Goal: Task Accomplishment & Management: Complete application form

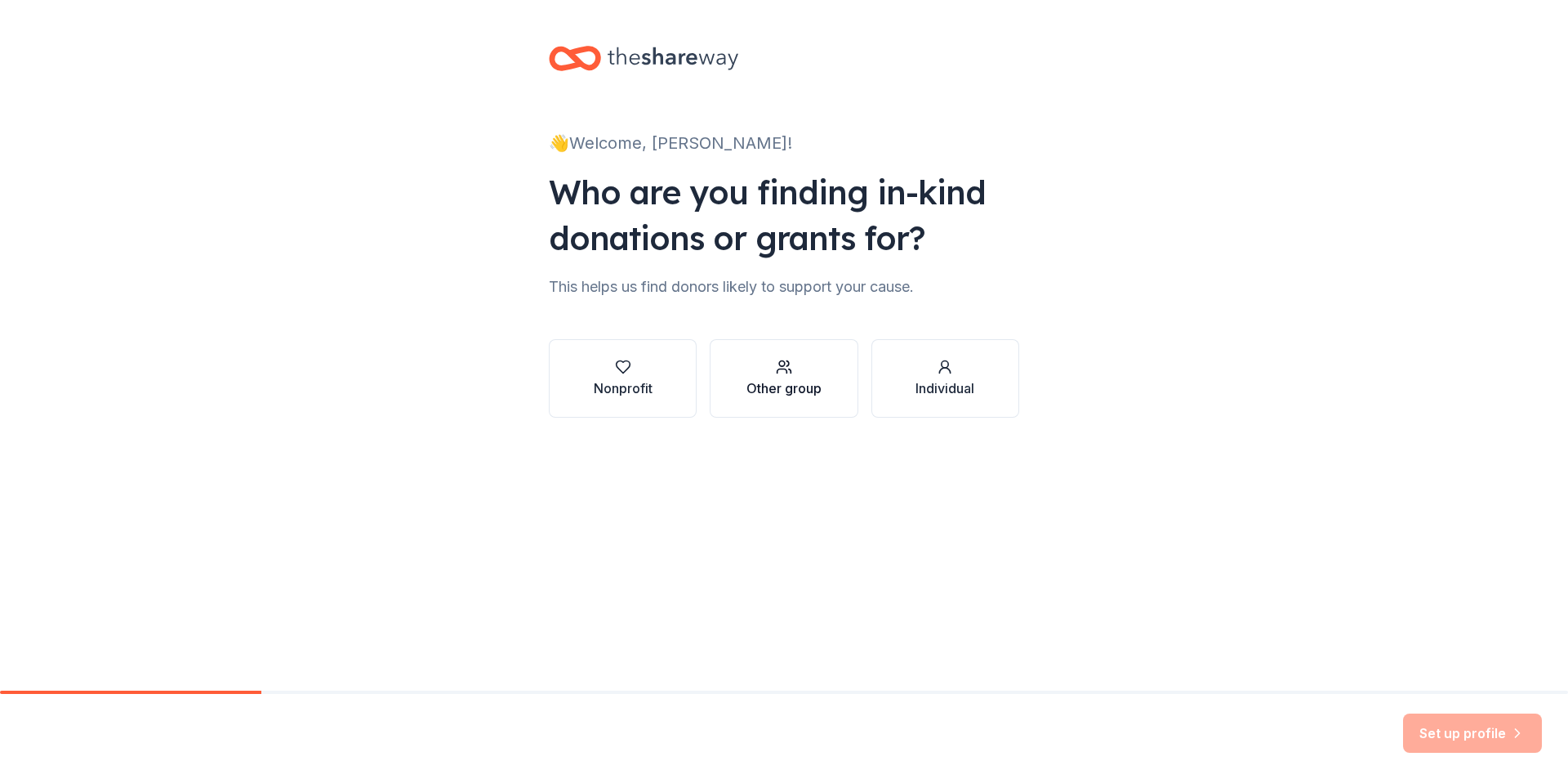
click at [784, 385] on div "Other group" at bounding box center [784, 387] width 75 height 19
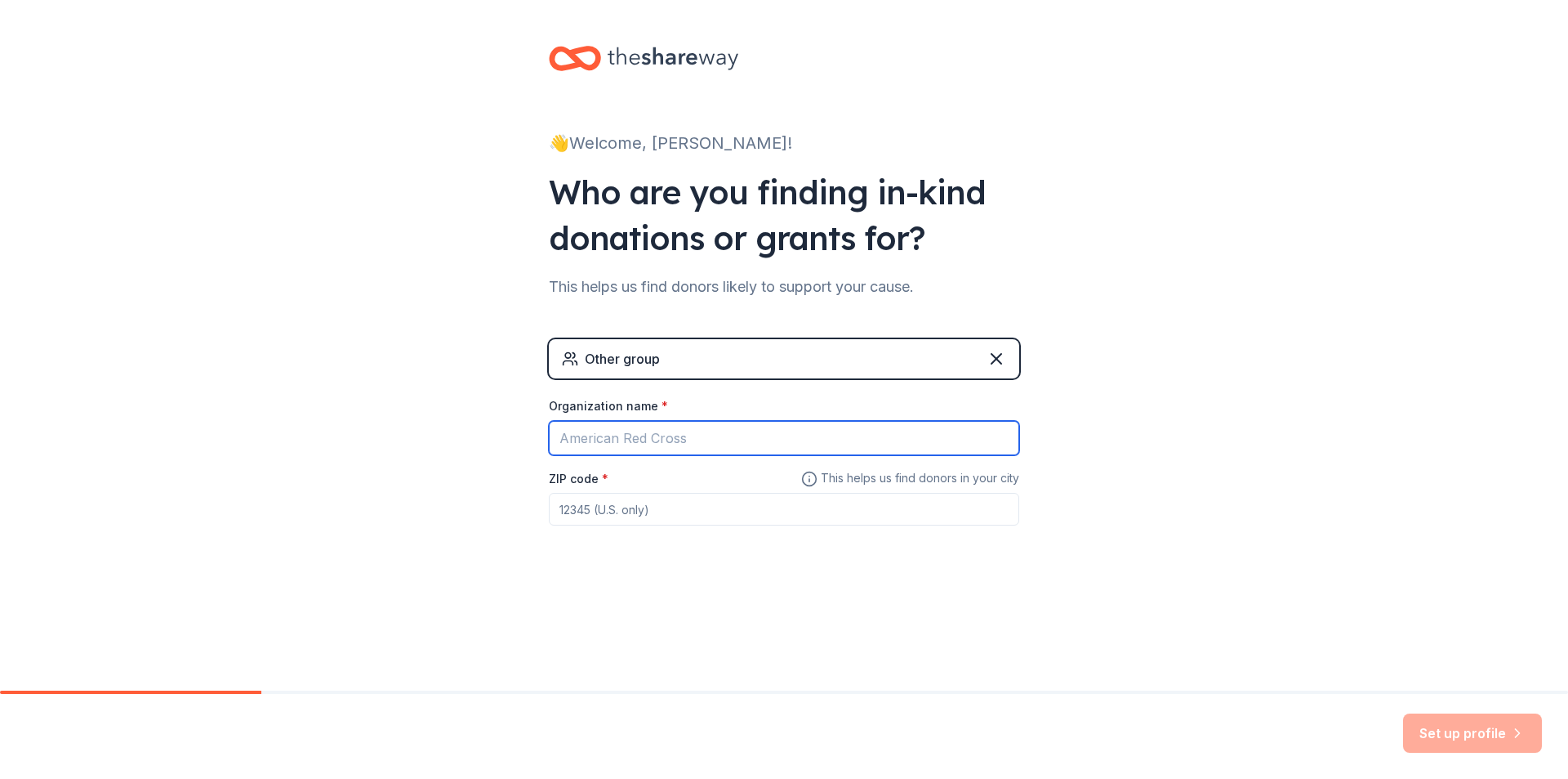
click at [705, 435] on input "Organization name *" at bounding box center [784, 438] width 470 height 34
type input "Conroe ISD"
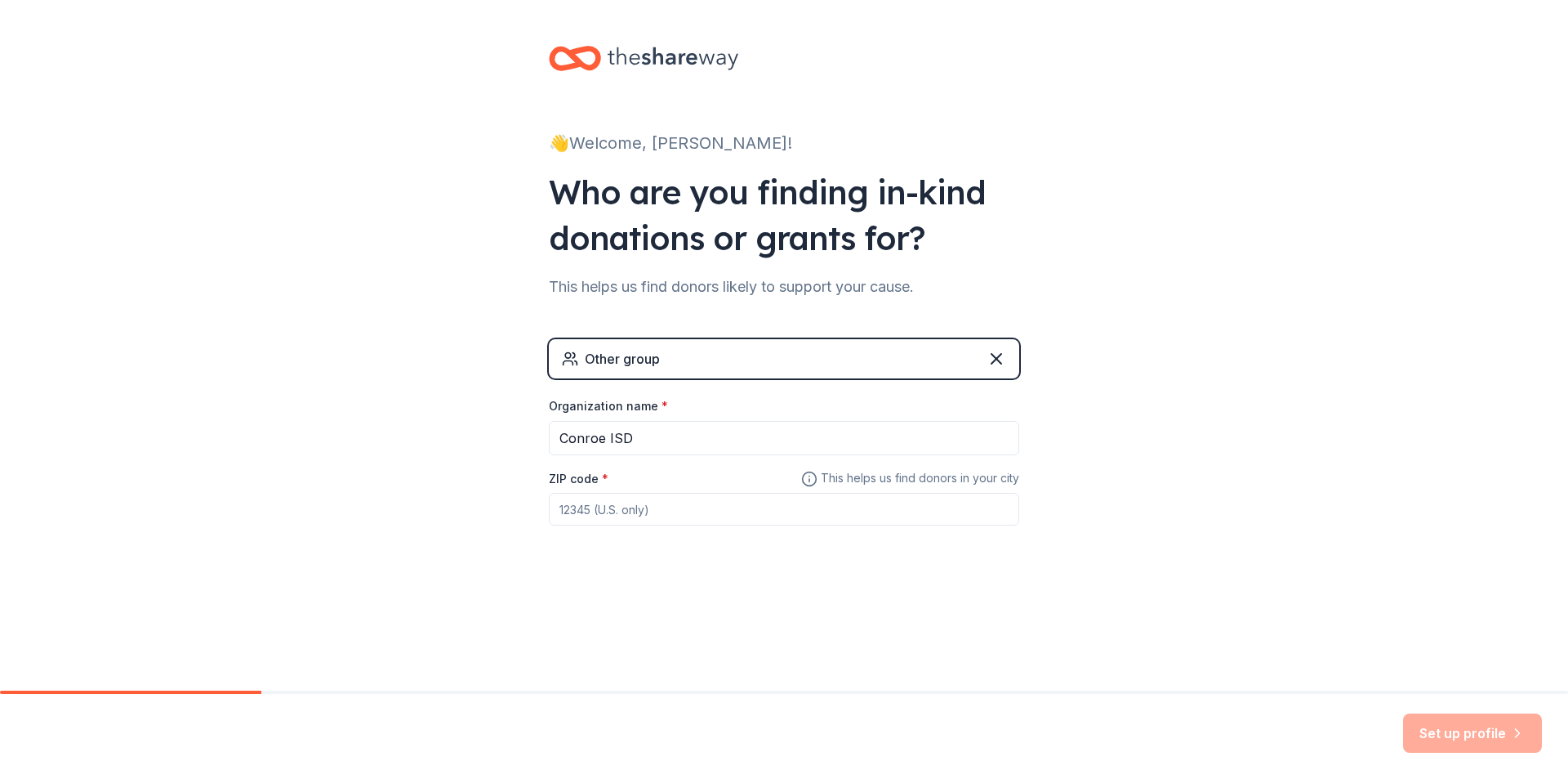
click at [611, 514] on input "ZIP code *" at bounding box center [784, 509] width 470 height 33
type input "77304"
click at [1437, 732] on button "Set up profile" at bounding box center [1473, 733] width 139 height 39
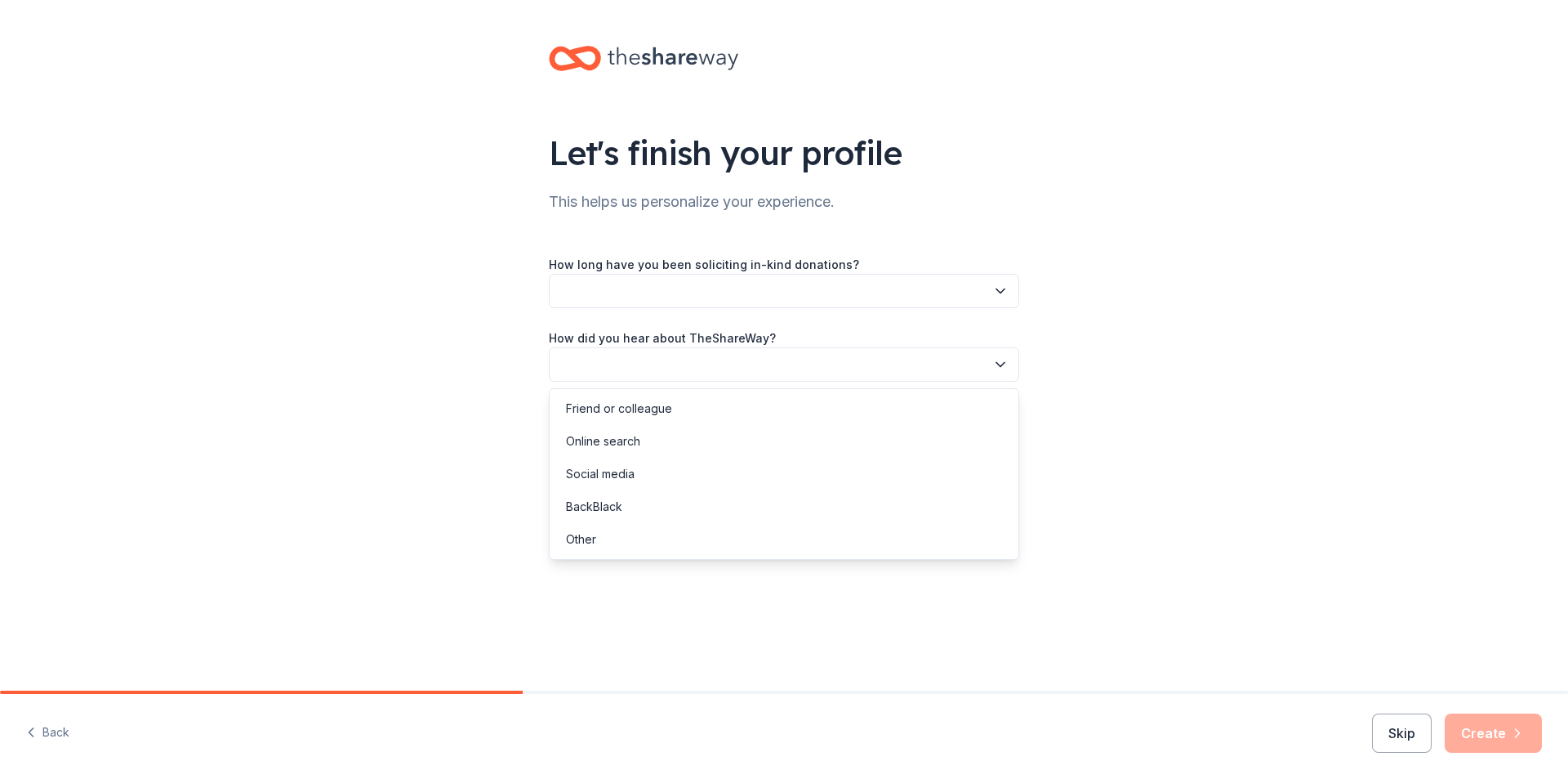
click at [1000, 366] on icon "button" at bounding box center [1001, 365] width 17 height 17
click at [644, 443] on div "Online search" at bounding box center [784, 441] width 462 height 33
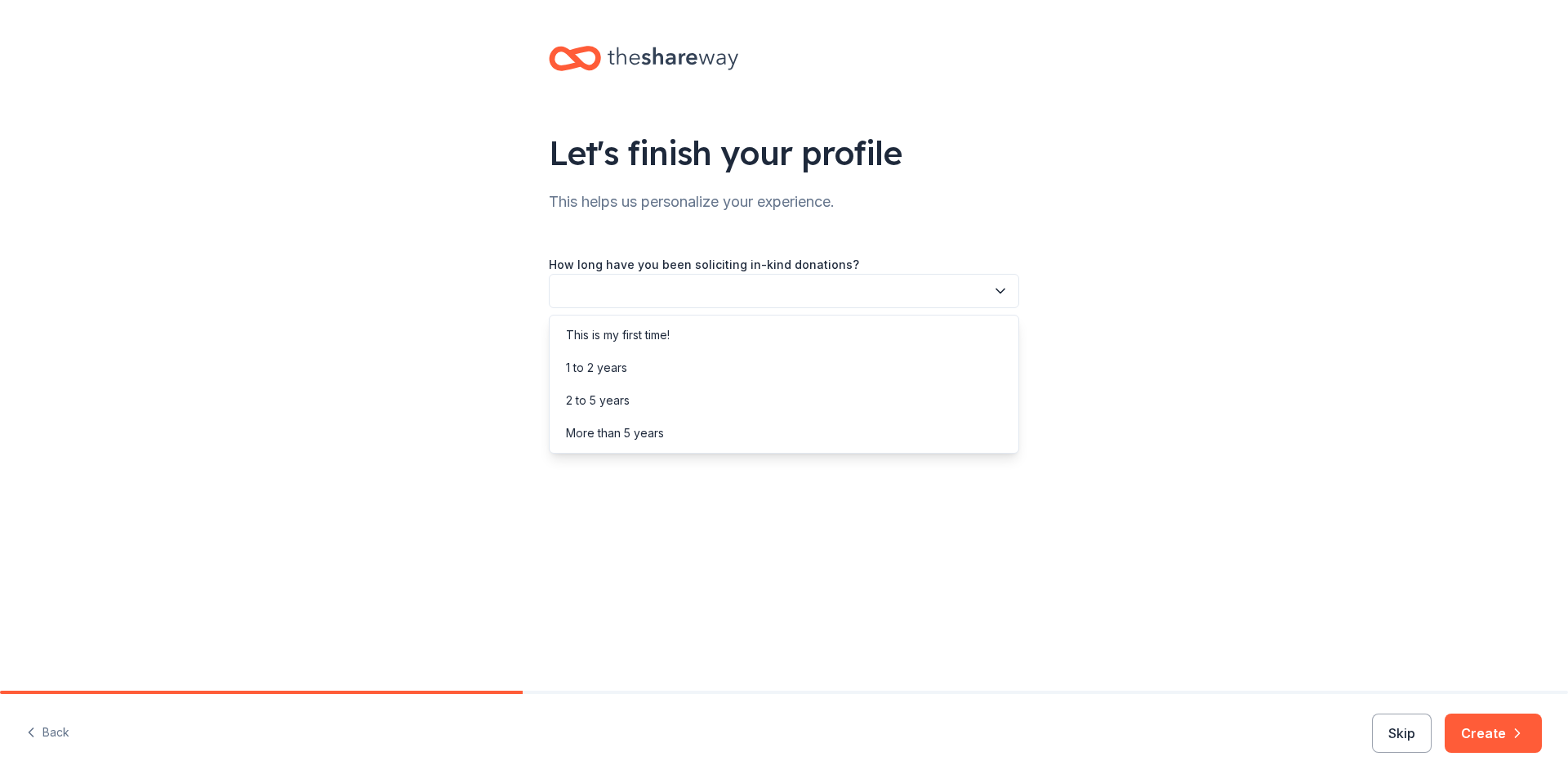
click at [1001, 288] on icon "button" at bounding box center [1001, 291] width 17 height 17
click at [629, 366] on div "1 to 2 years" at bounding box center [784, 367] width 462 height 33
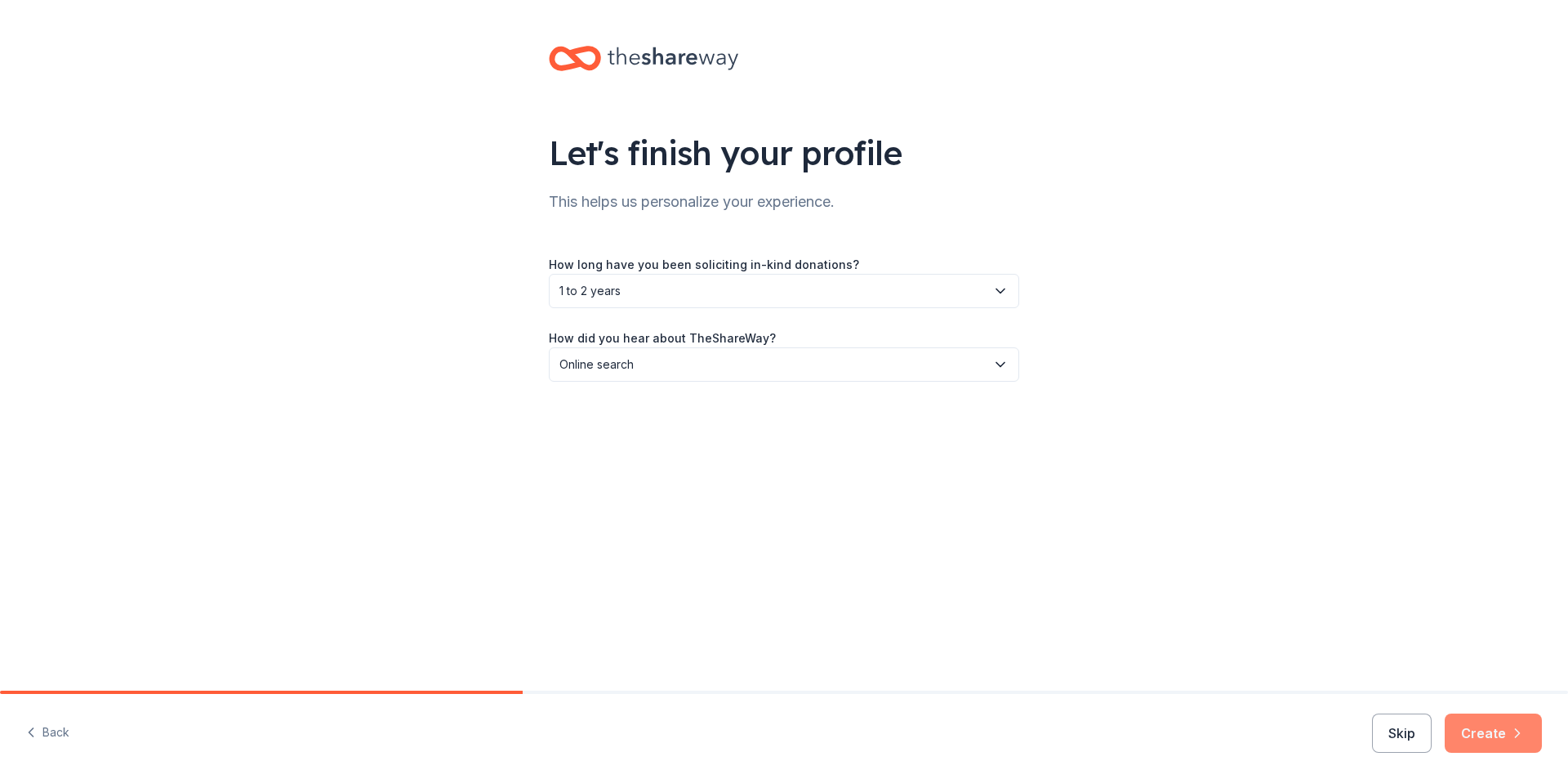
click at [1500, 730] on button "Create" at bounding box center [1494, 733] width 97 height 39
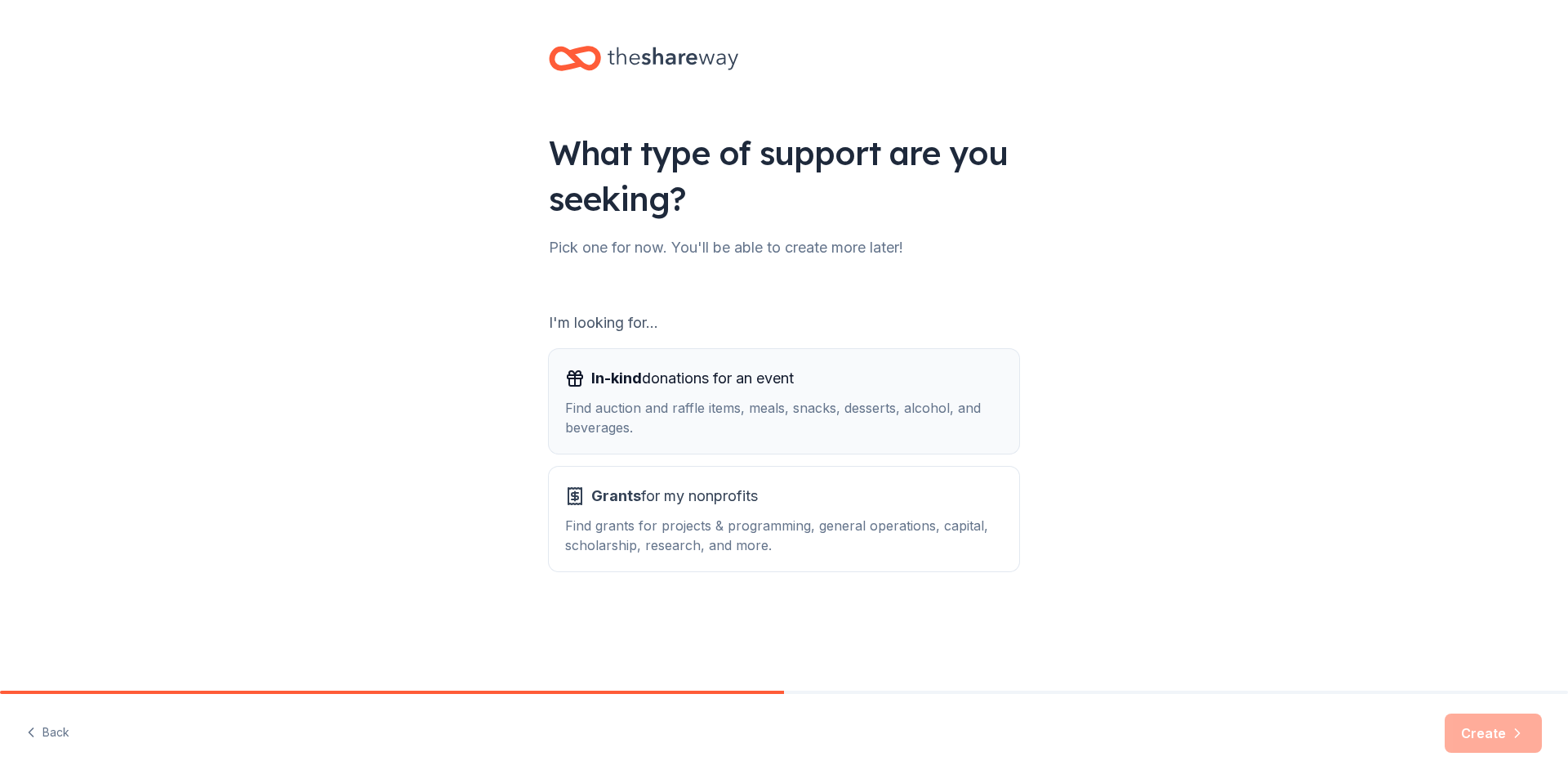
click at [667, 378] on span "In-kind donations for an event" at bounding box center [692, 378] width 202 height 26
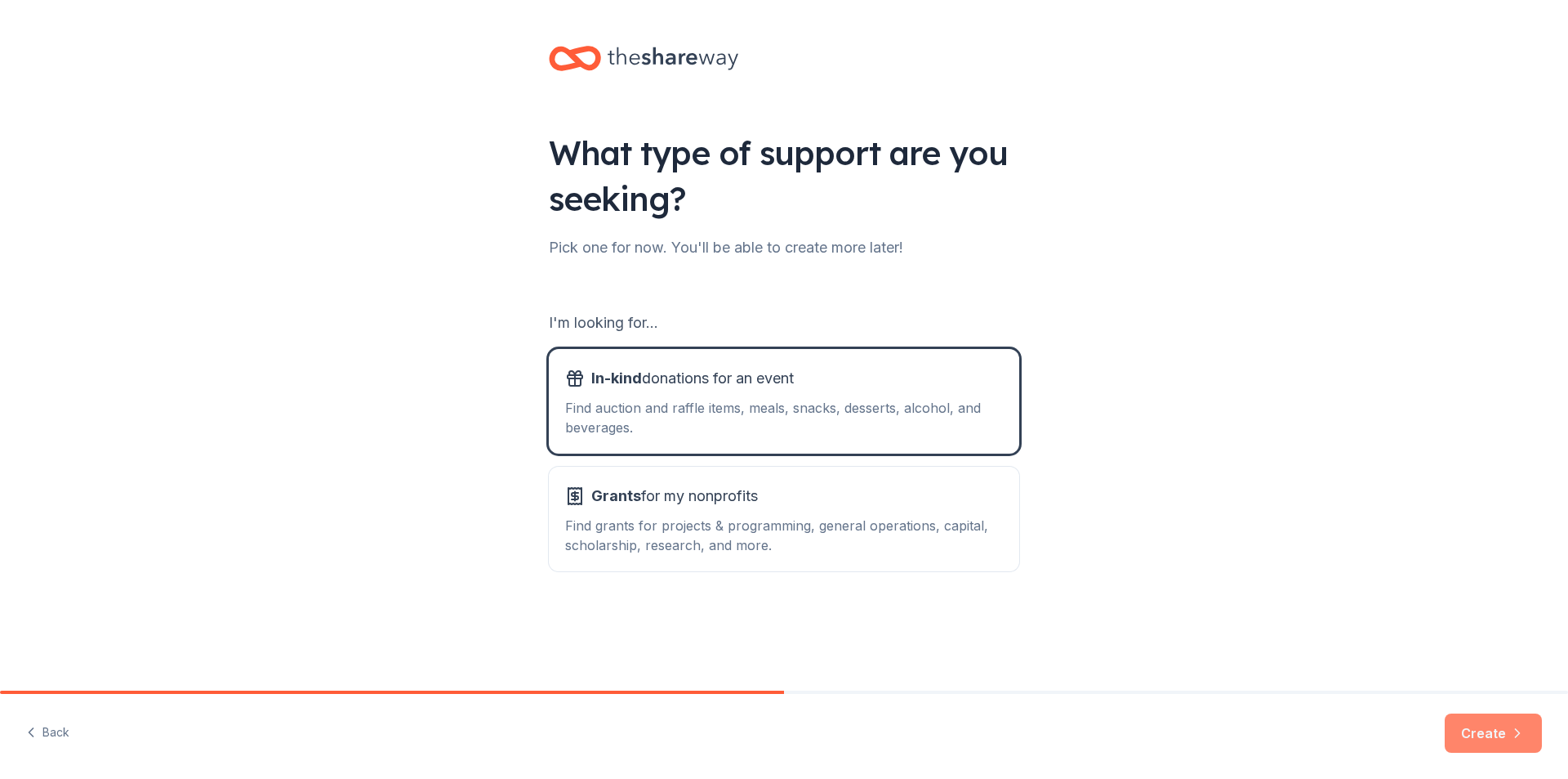
click at [1487, 733] on button "Create" at bounding box center [1494, 733] width 97 height 39
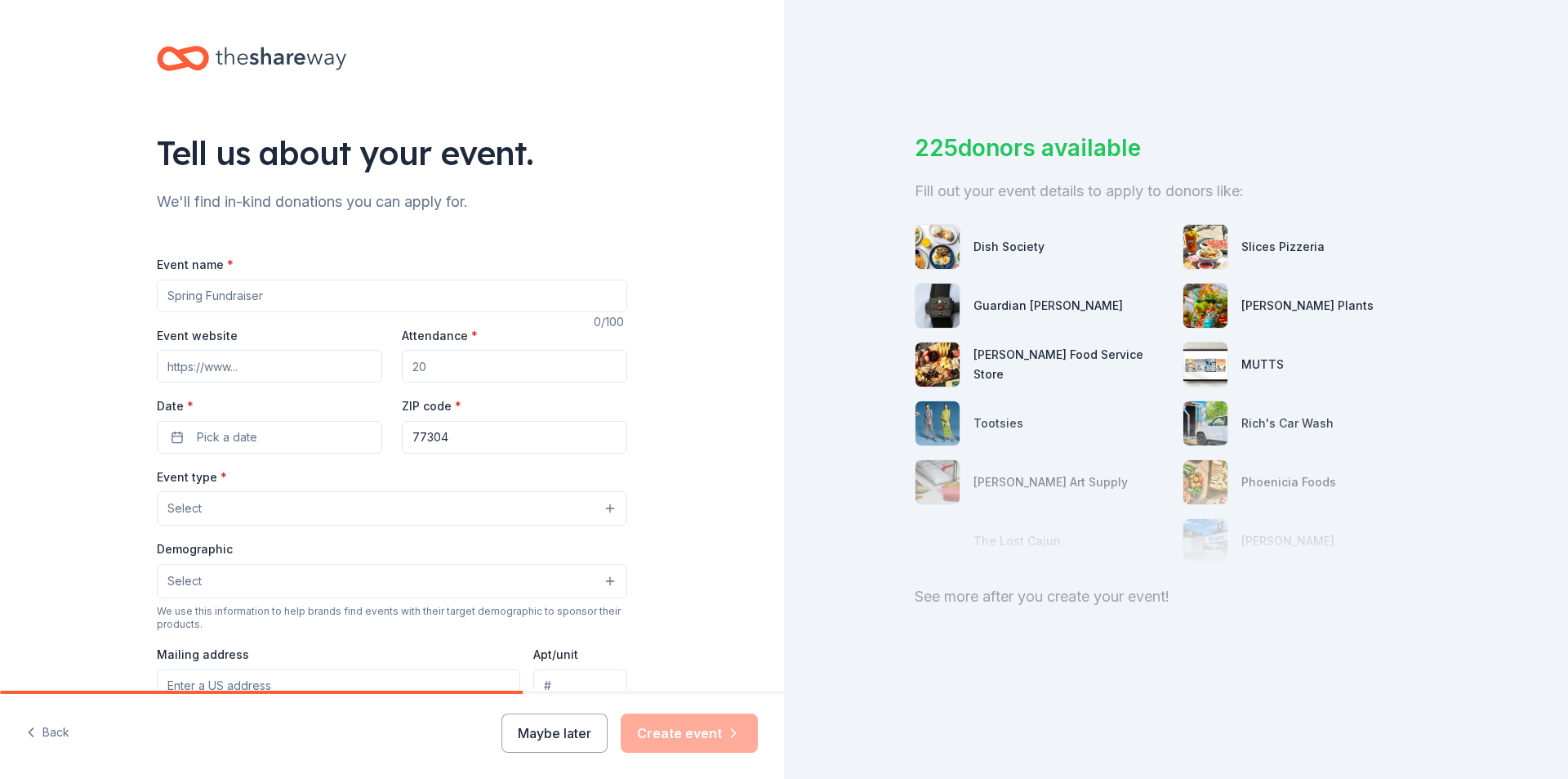
click at [274, 291] on input "Event name *" at bounding box center [391, 295] width 470 height 33
type input "Conroe ISD Administrators Teachers Luncheon"
click at [435, 370] on input "Attendance *" at bounding box center [514, 366] width 226 height 33
type input "80"
click at [314, 433] on button "Pick a date" at bounding box center [269, 437] width 226 height 33
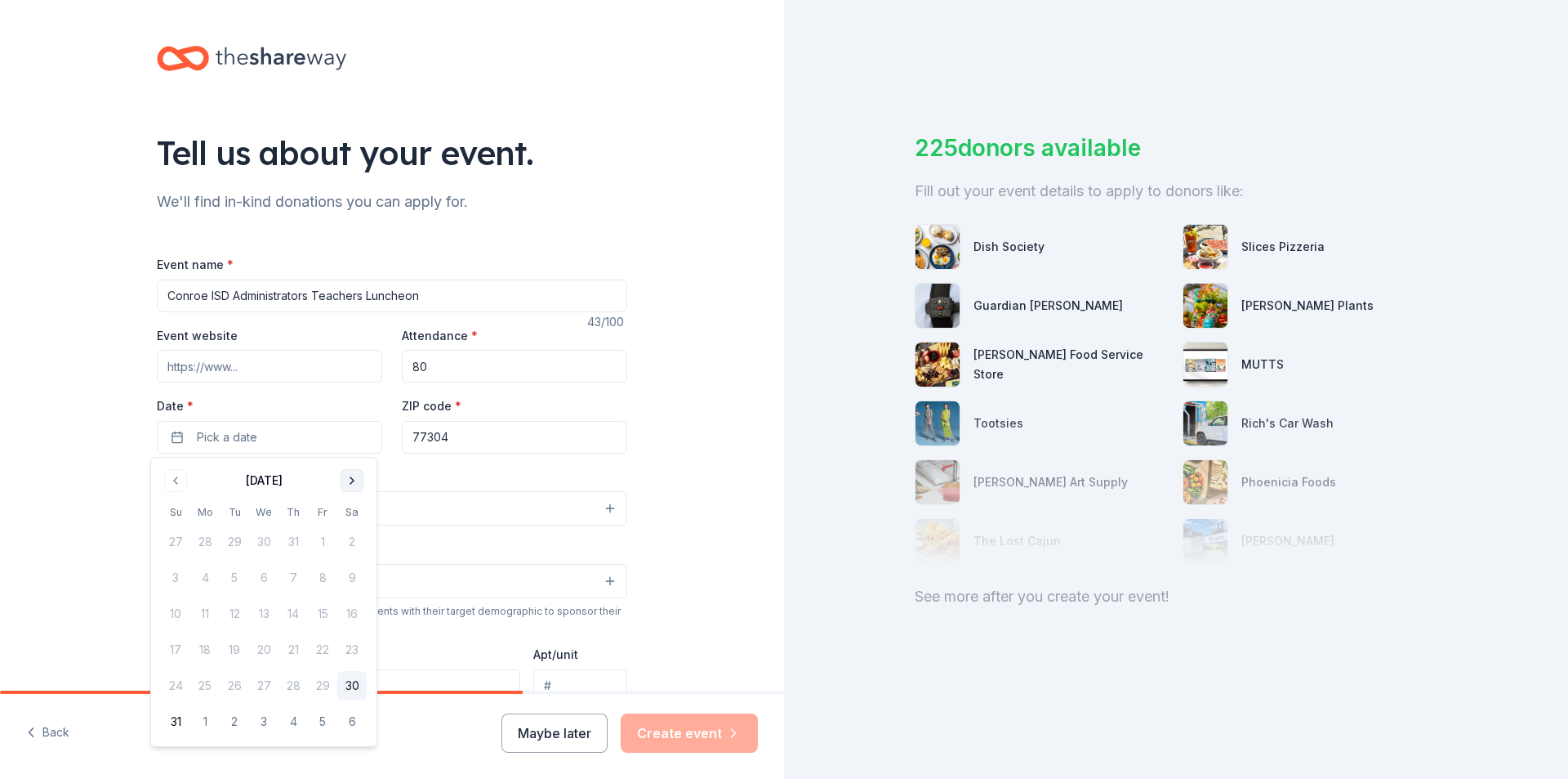
click at [353, 480] on button "Go to next month" at bounding box center [351, 480] width 23 height 23
click at [353, 477] on button "Go to next month" at bounding box center [351, 480] width 23 height 23
click at [296, 611] on button "16" at bounding box center [293, 613] width 29 height 29
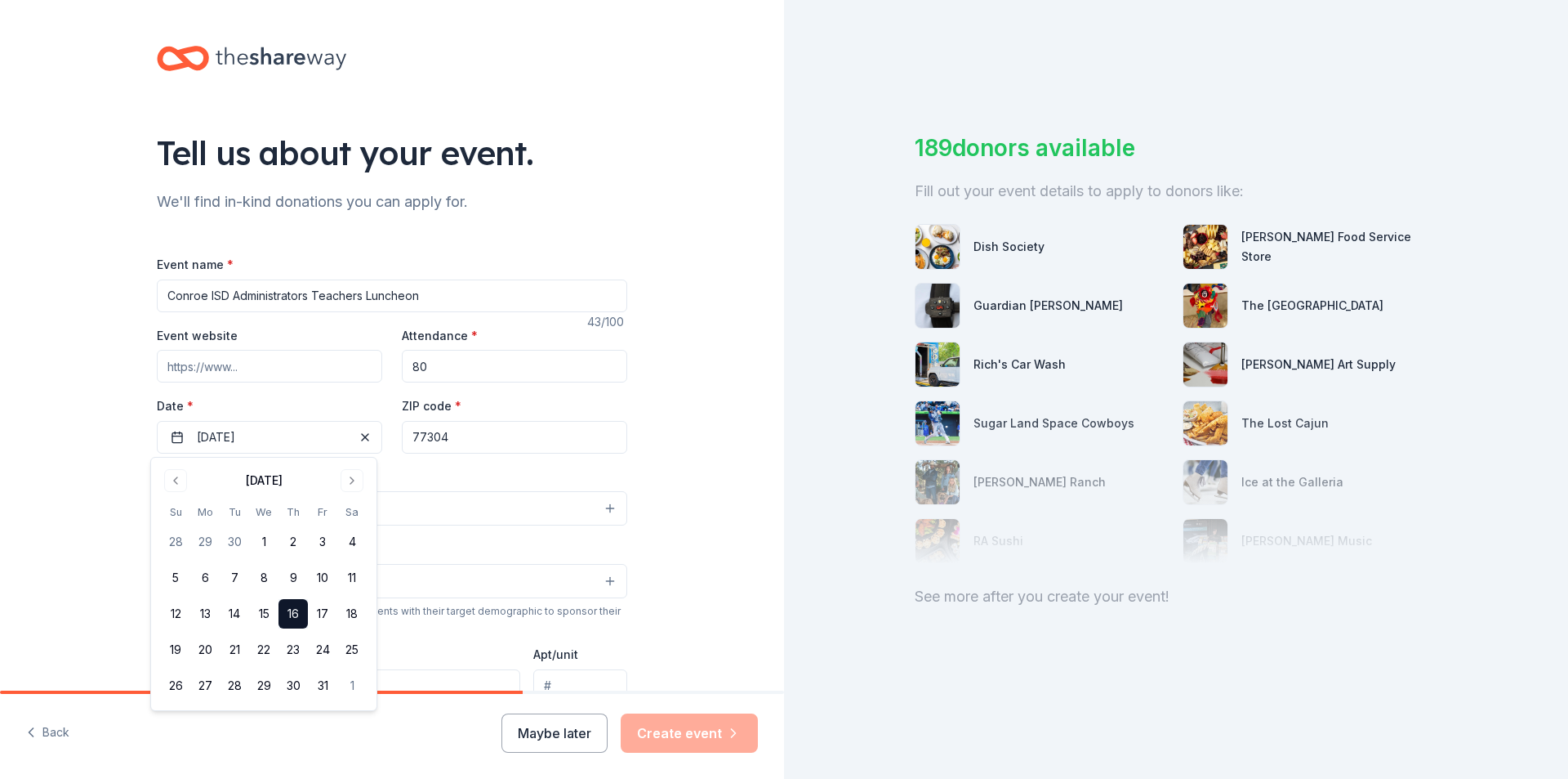
click at [681, 474] on div "Tell us about your event. We'll find in-kind donations you can apply for. Event…" at bounding box center [391, 544] width 784 height 1088
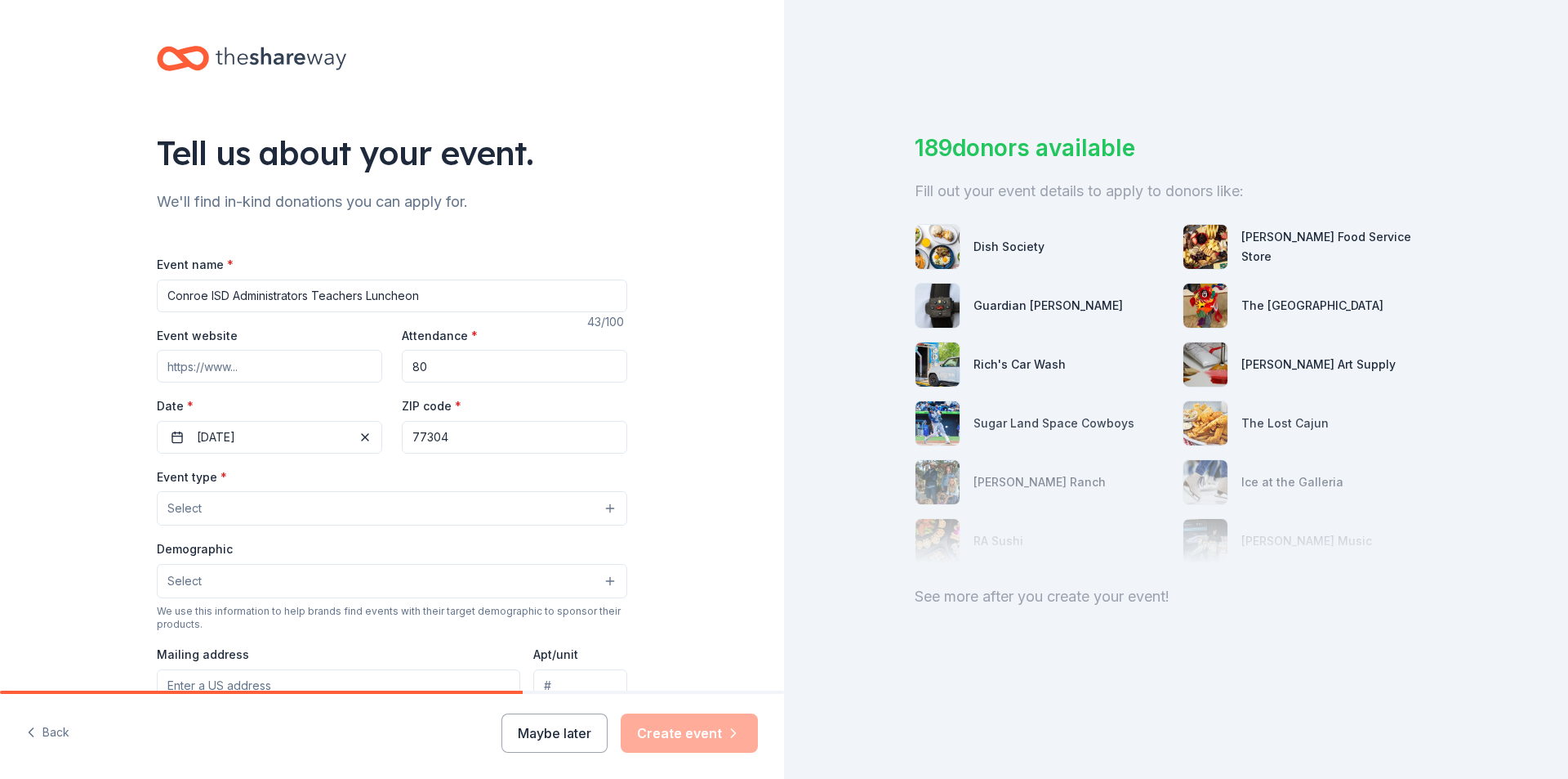
click at [496, 503] on button "Select" at bounding box center [391, 508] width 470 height 34
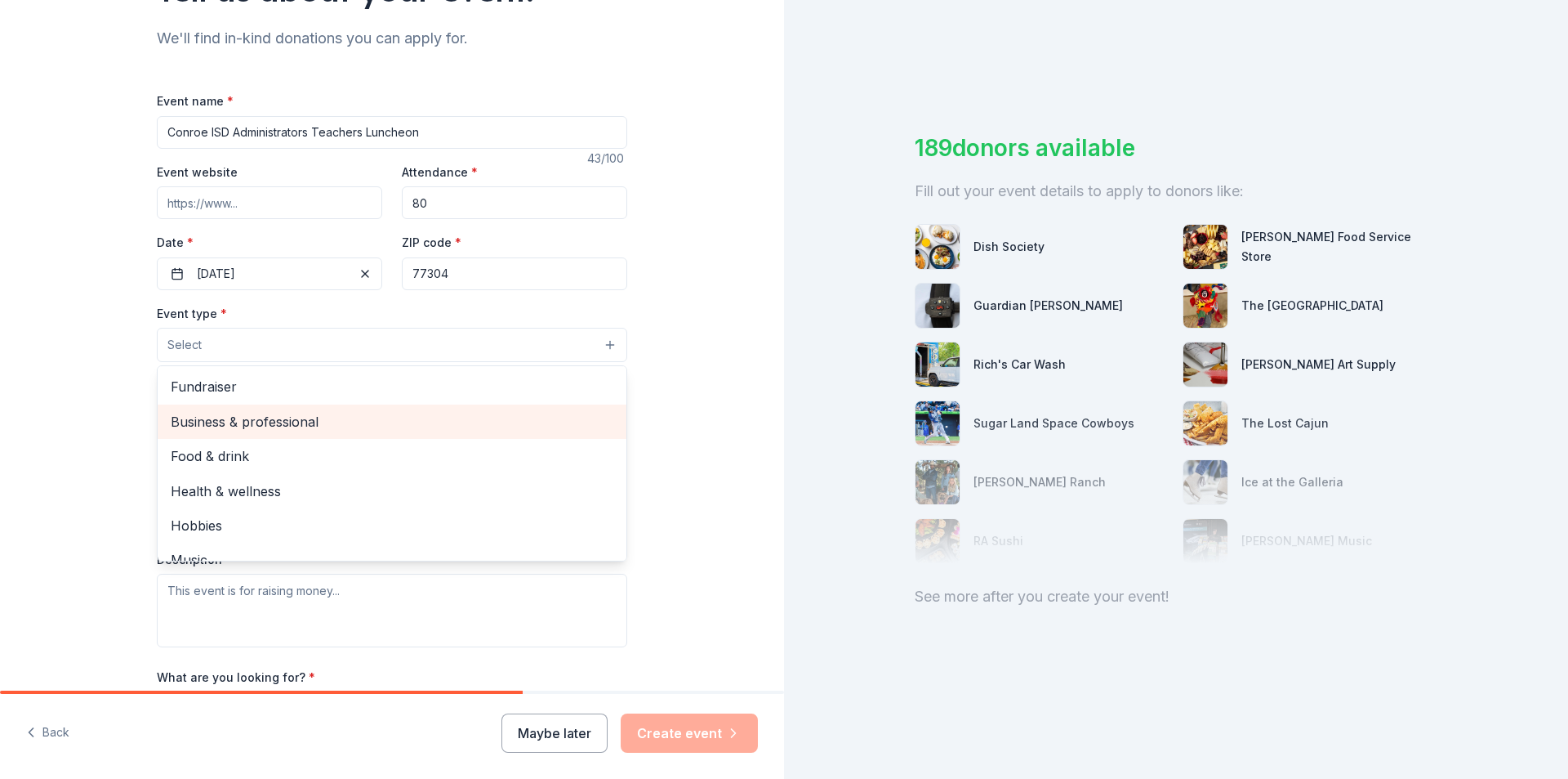
click at [321, 421] on span "Business & professional" at bounding box center [391, 421] width 442 height 21
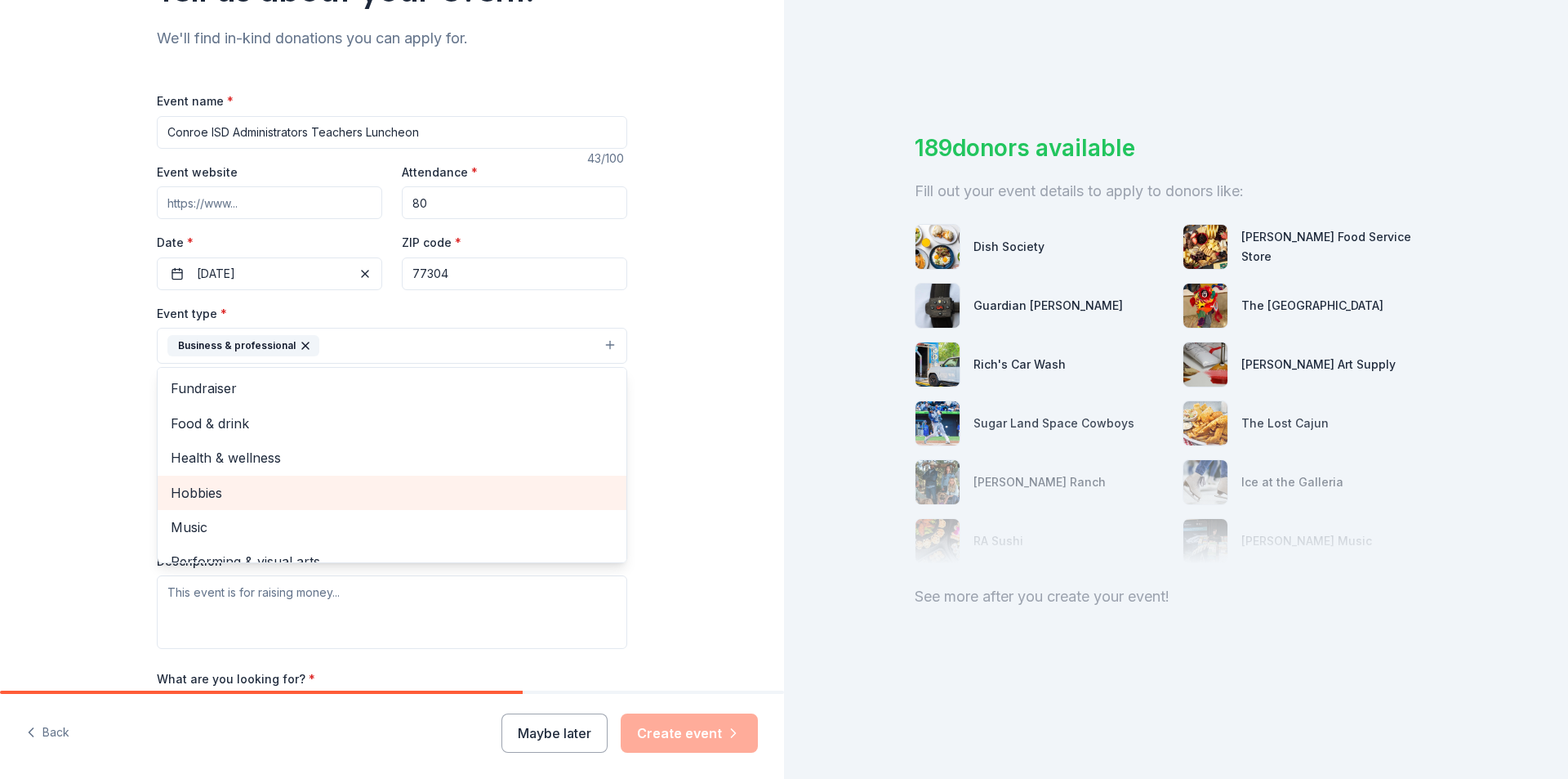
scroll to position [19, 0]
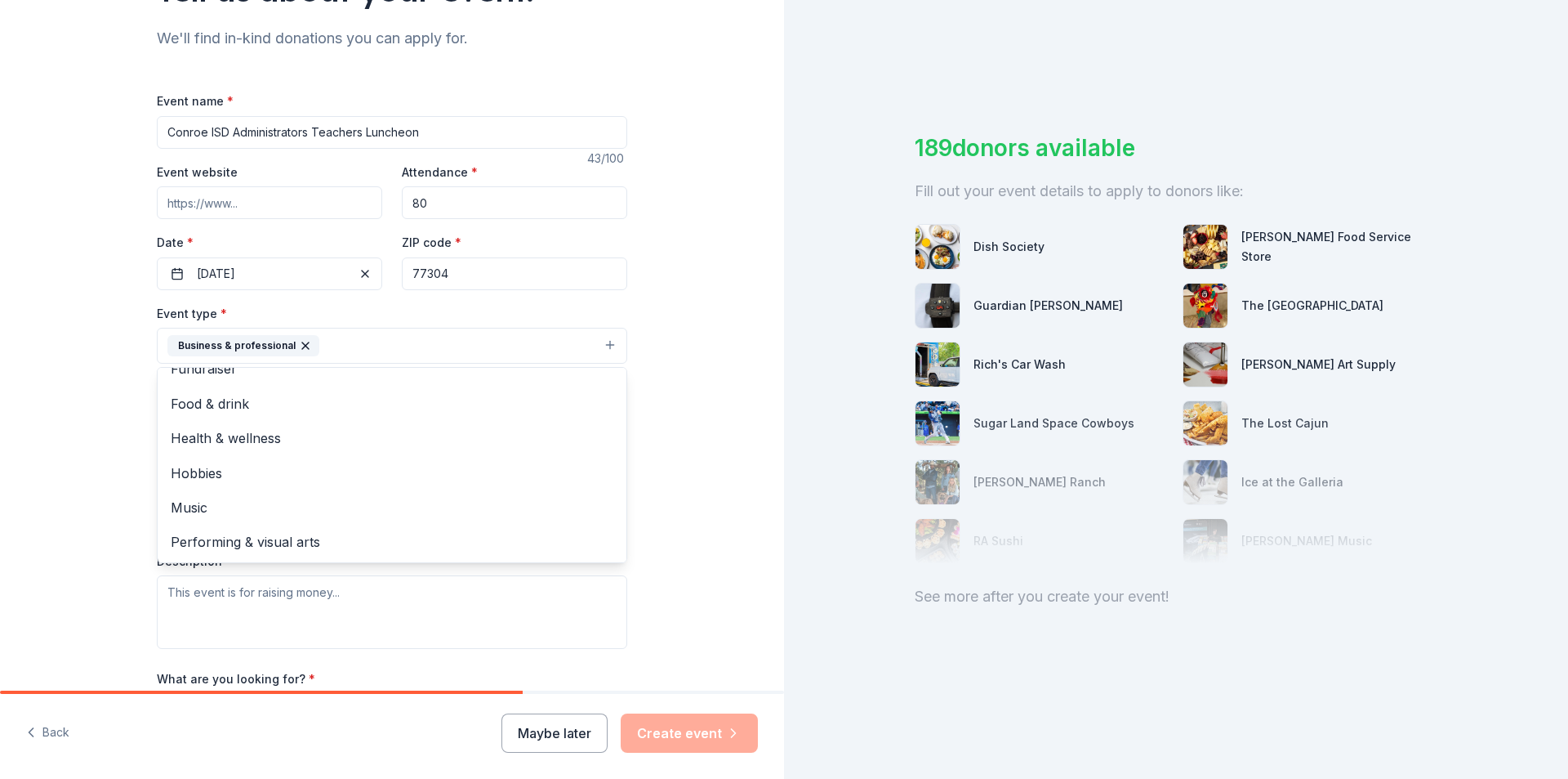
click at [672, 478] on div "Tell us about your event. We'll find in-kind donations you can apply for. Event…" at bounding box center [391, 382] width 784 height 1089
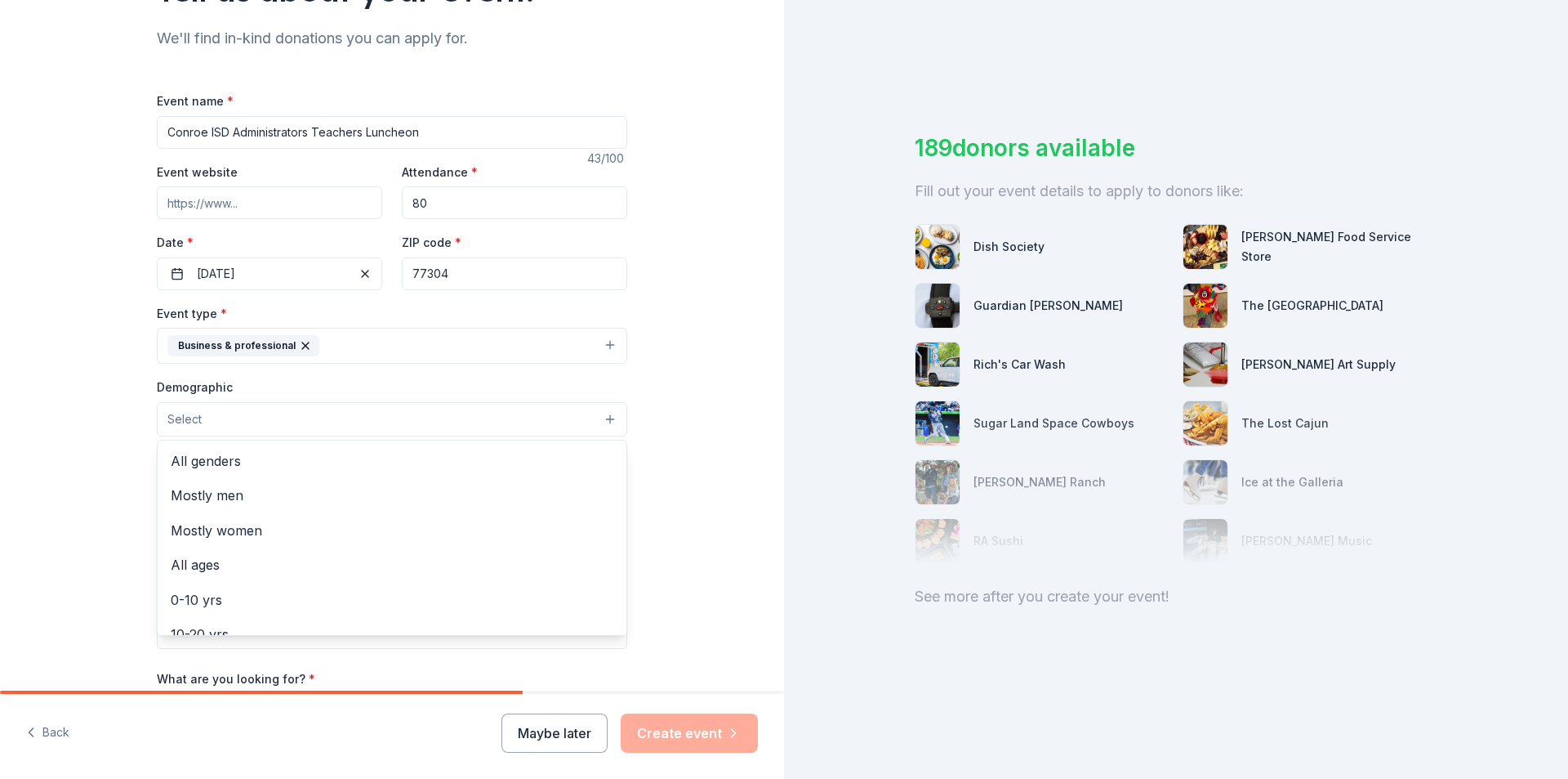
click at [441, 418] on button "Select" at bounding box center [391, 418] width 470 height 34
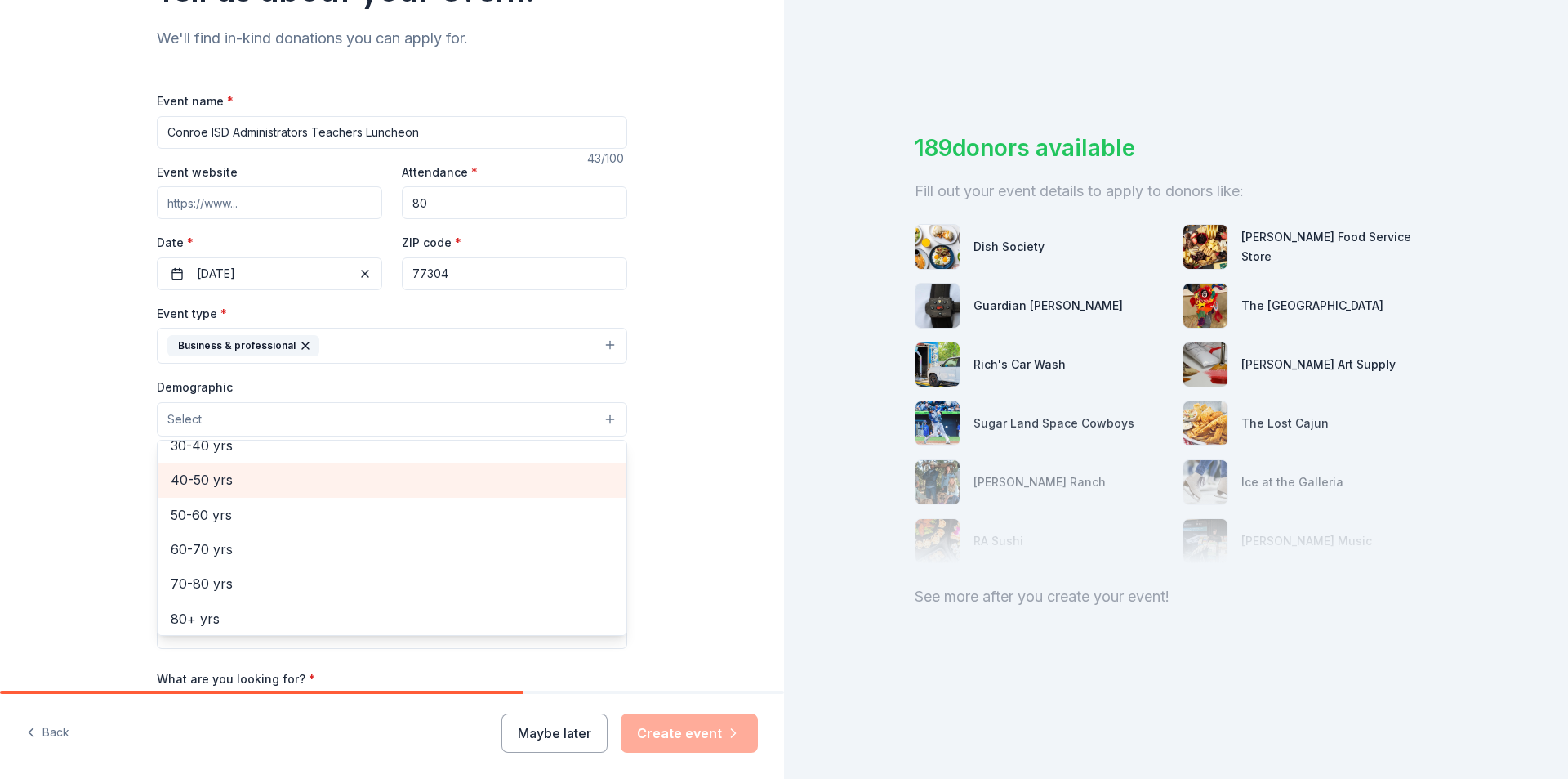
scroll to position [262, 0]
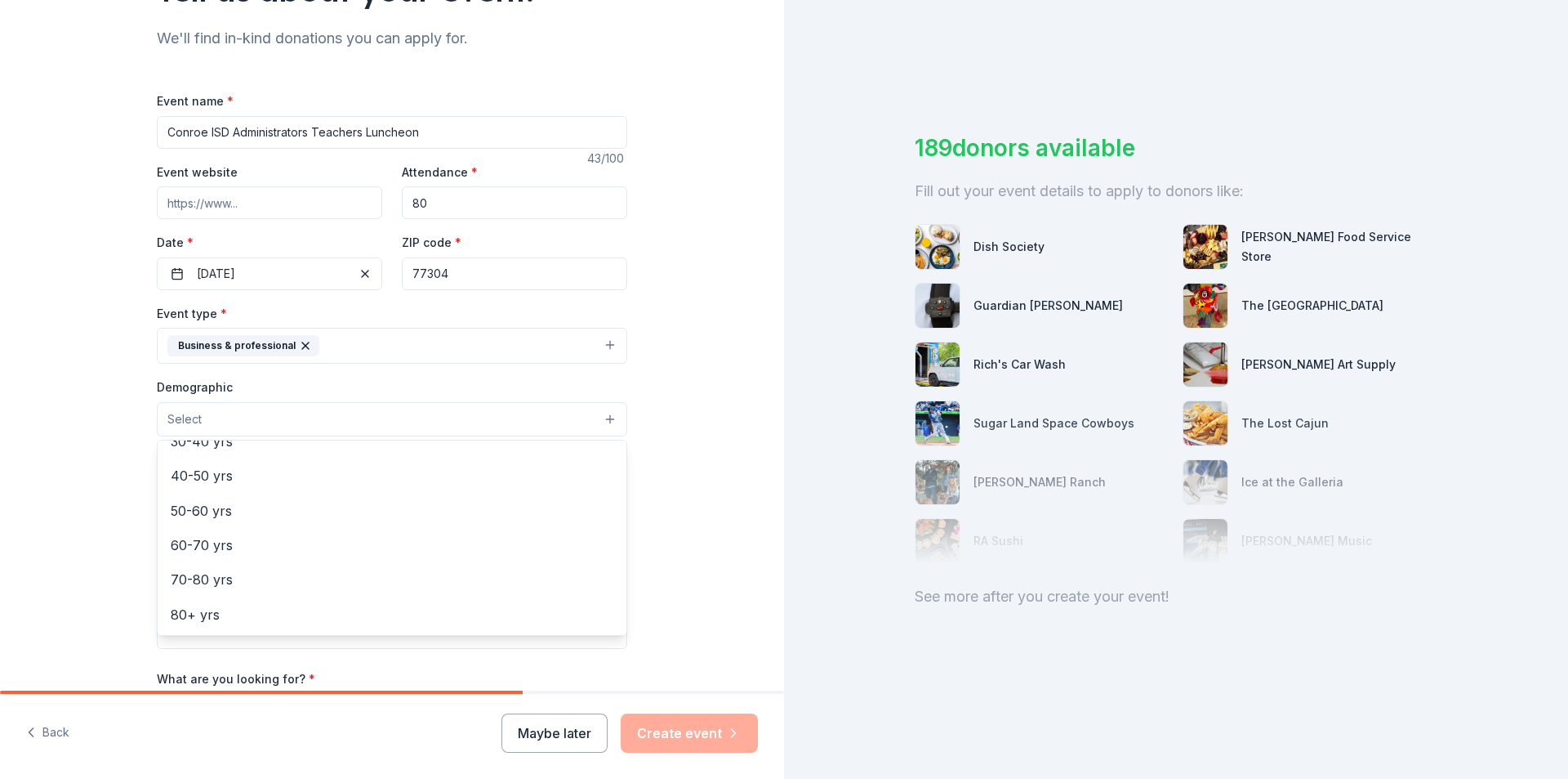
click at [687, 394] on div "Tell us about your event. We'll find in-kind donations you can apply for. Event…" at bounding box center [391, 382] width 784 height 1089
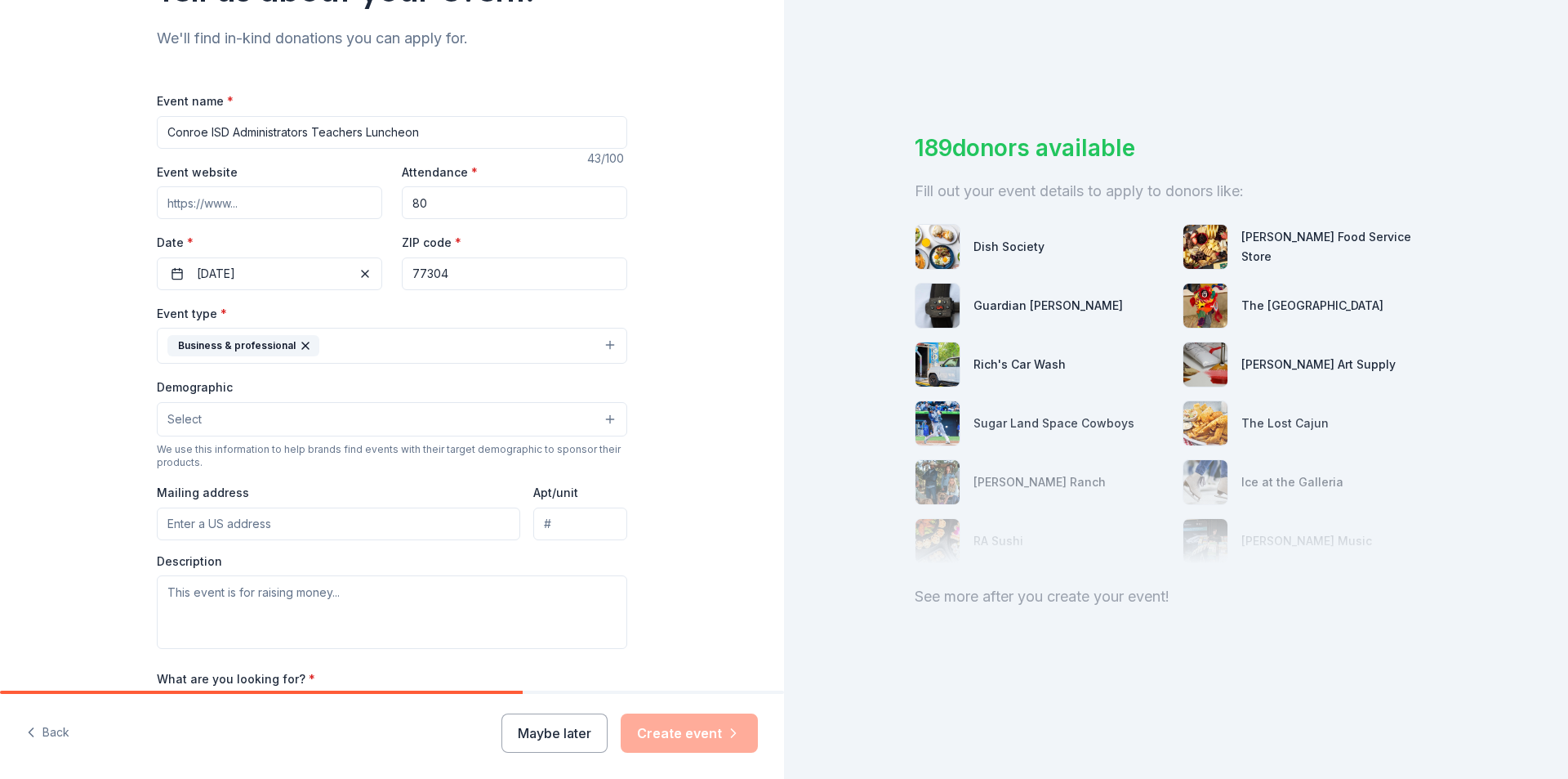
click at [601, 420] on button "Select" at bounding box center [391, 418] width 470 height 34
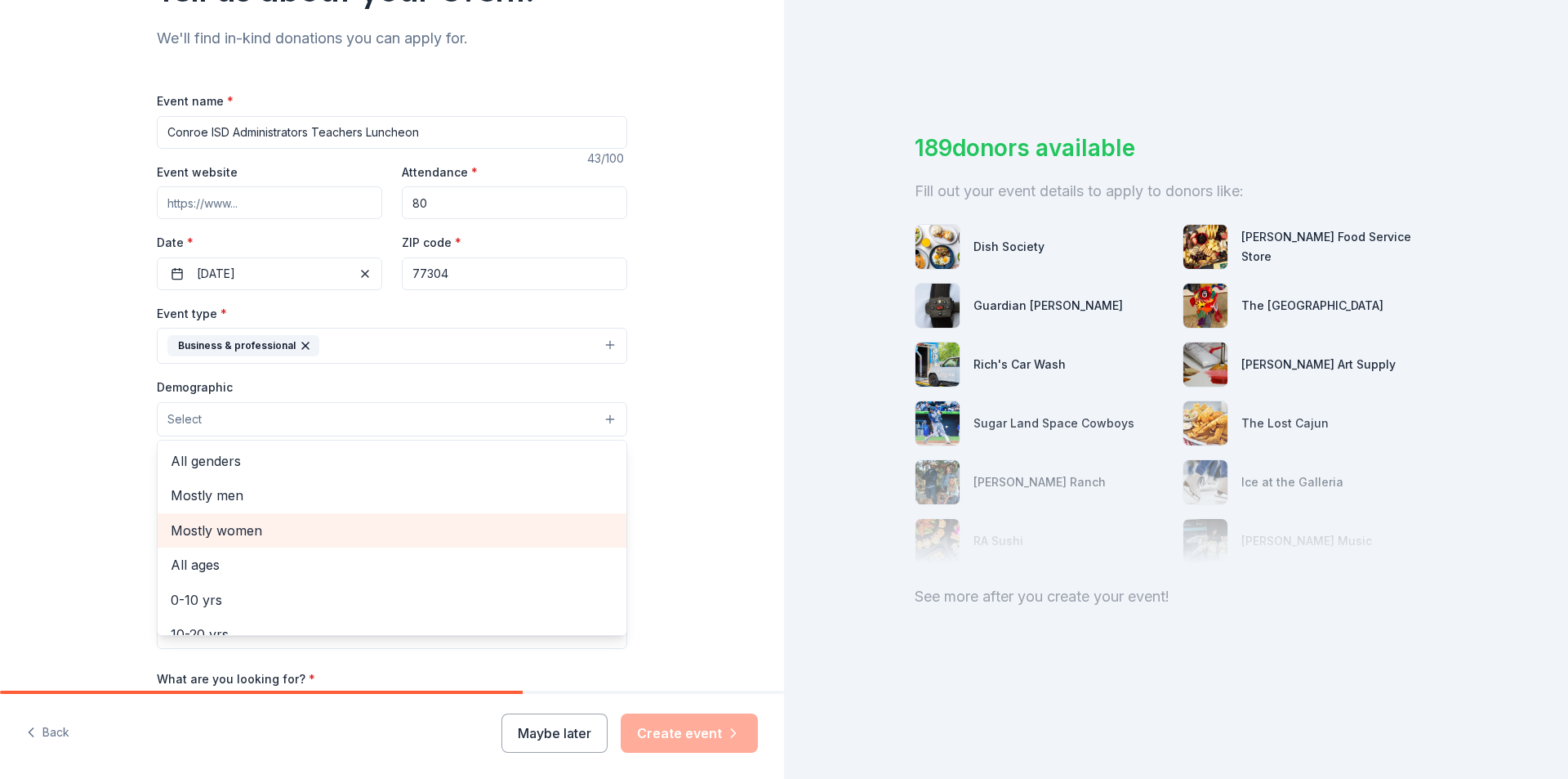
click at [243, 530] on span "Mostly women" at bounding box center [391, 530] width 442 height 21
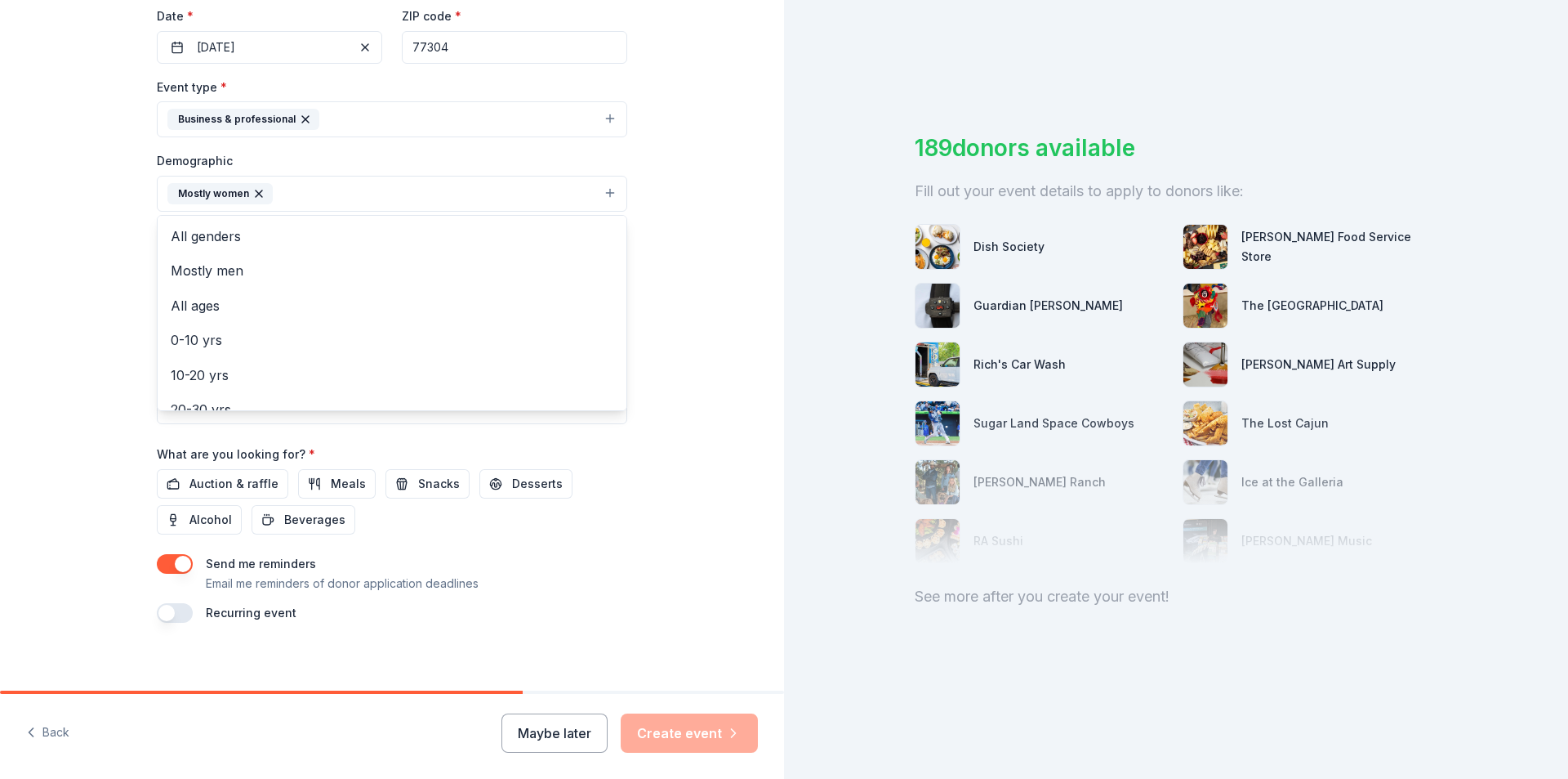
scroll to position [401, 0]
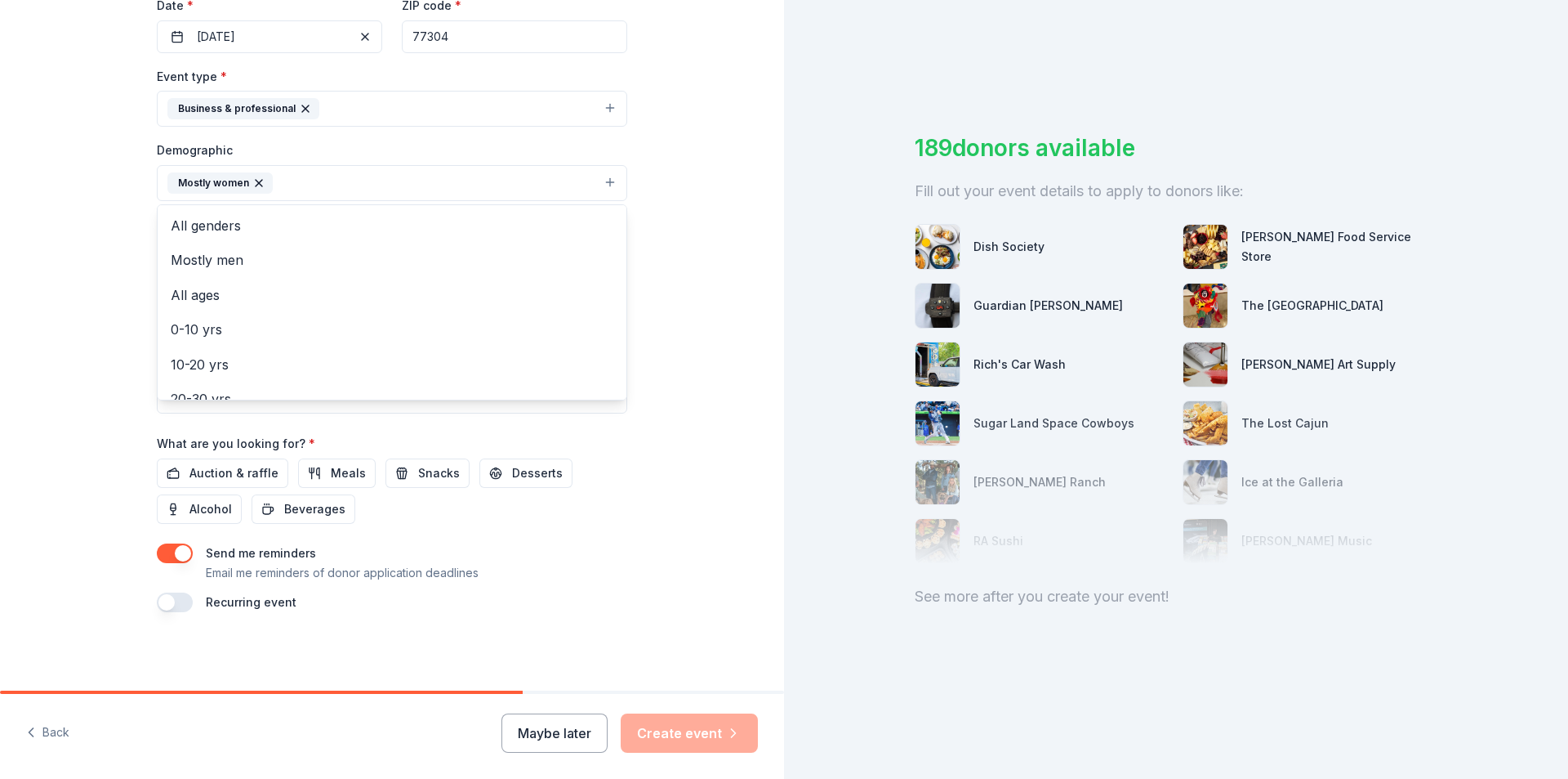
click at [678, 297] on div "Tell us about your event. We'll find in-kind donations you can apply for. Event…" at bounding box center [391, 145] width 784 height 1091
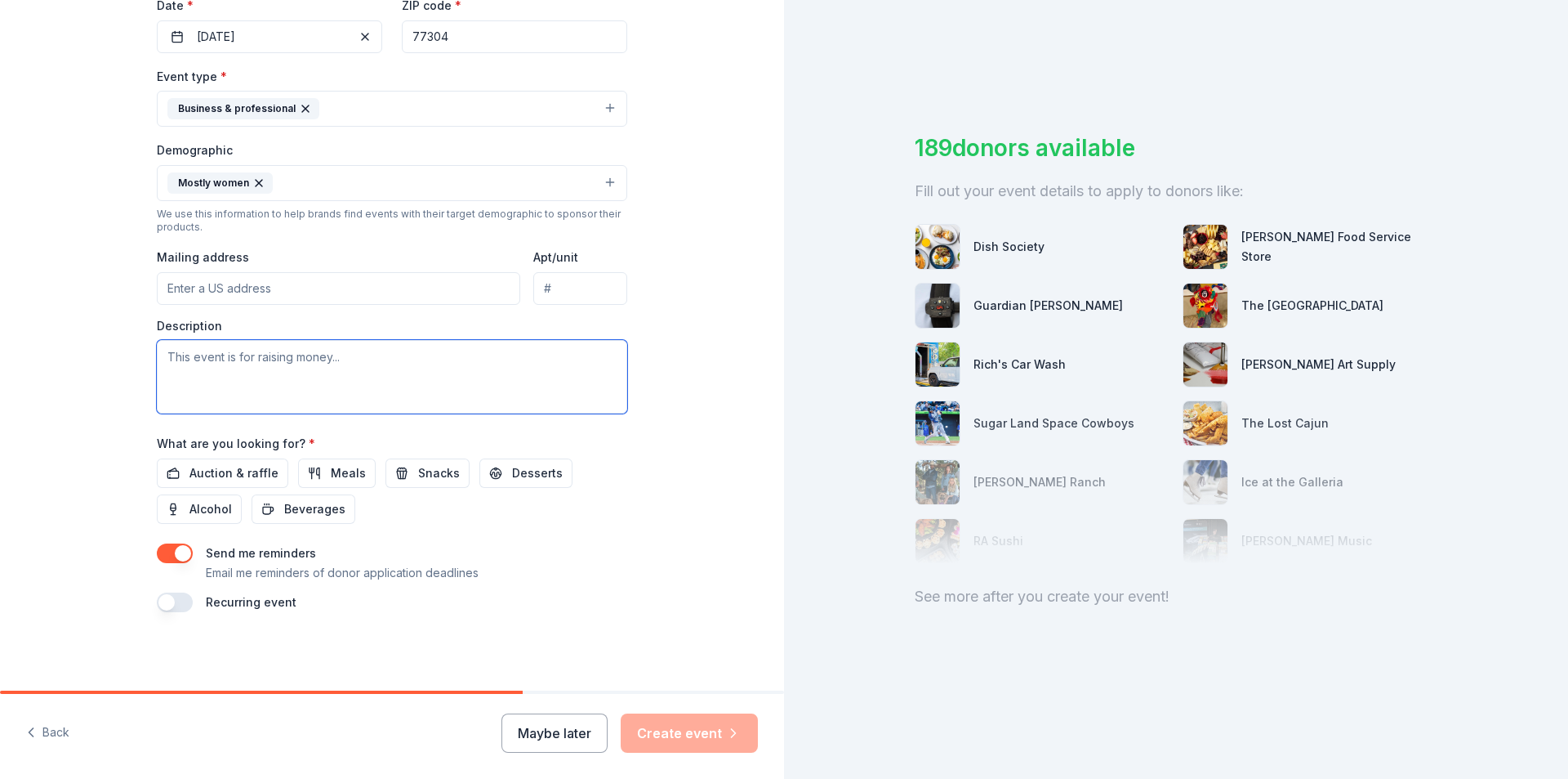
click at [350, 356] on textarea at bounding box center [391, 377] width 470 height 74
click at [331, 477] on span "Meals" at bounding box center [349, 473] width 35 height 19
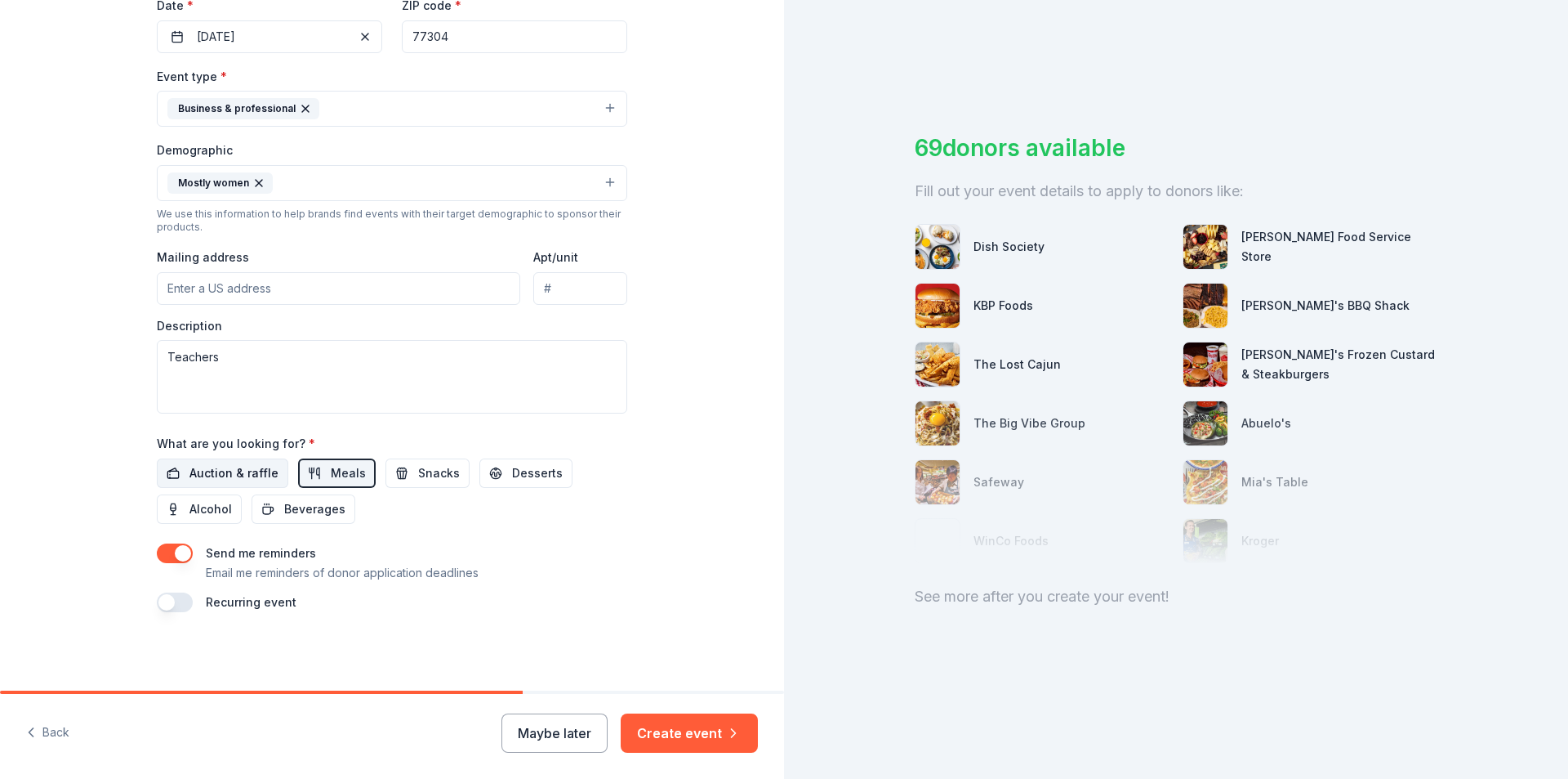
click at [247, 475] on span "Auction & raffle" at bounding box center [234, 473] width 89 height 19
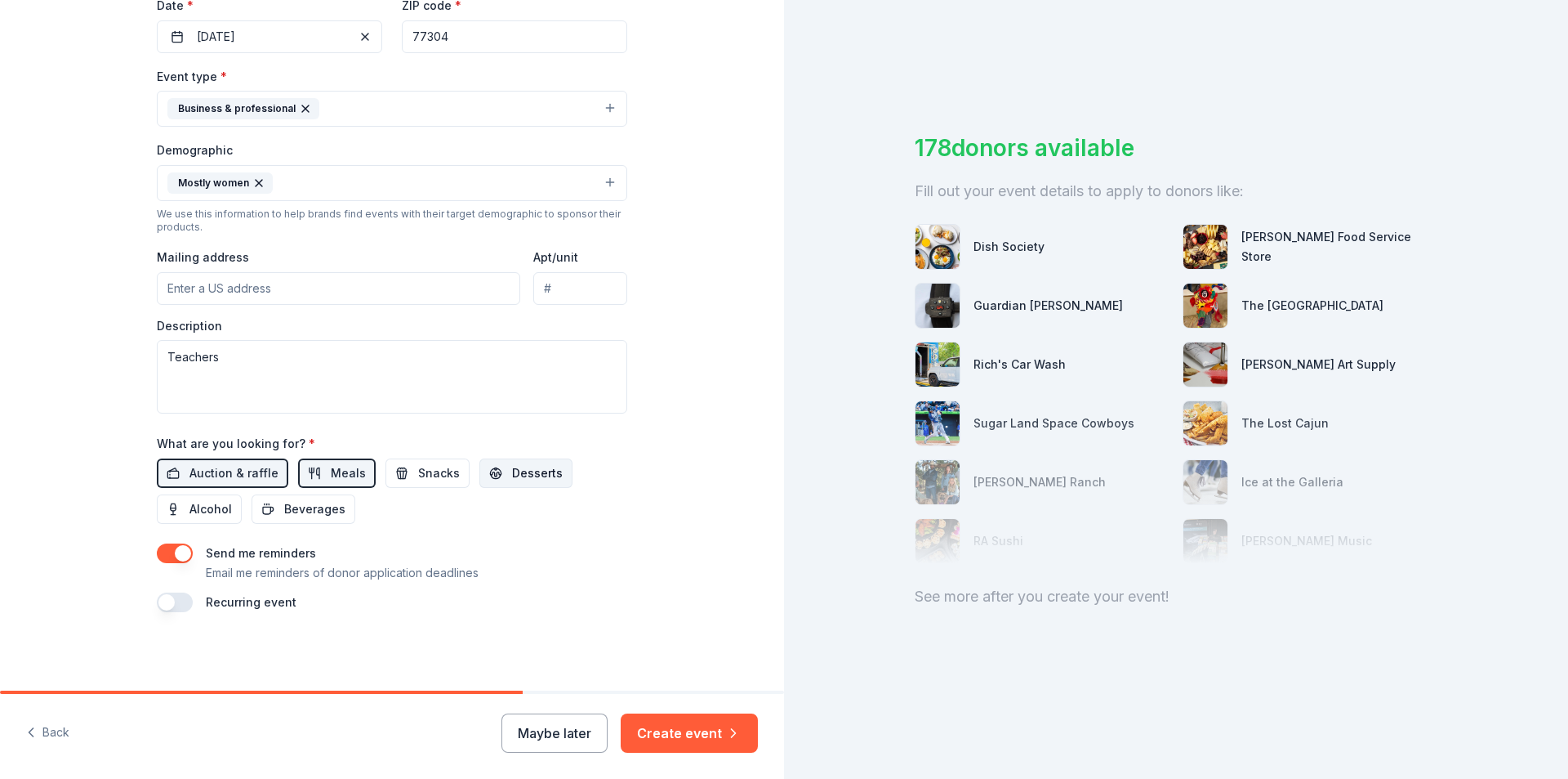
click at [512, 470] on span "Desserts" at bounding box center [537, 473] width 51 height 19
click at [276, 287] on input "Mailing address" at bounding box center [338, 288] width 364 height 33
click at [278, 354] on textarea "Teachers" at bounding box center [391, 377] width 470 height 74
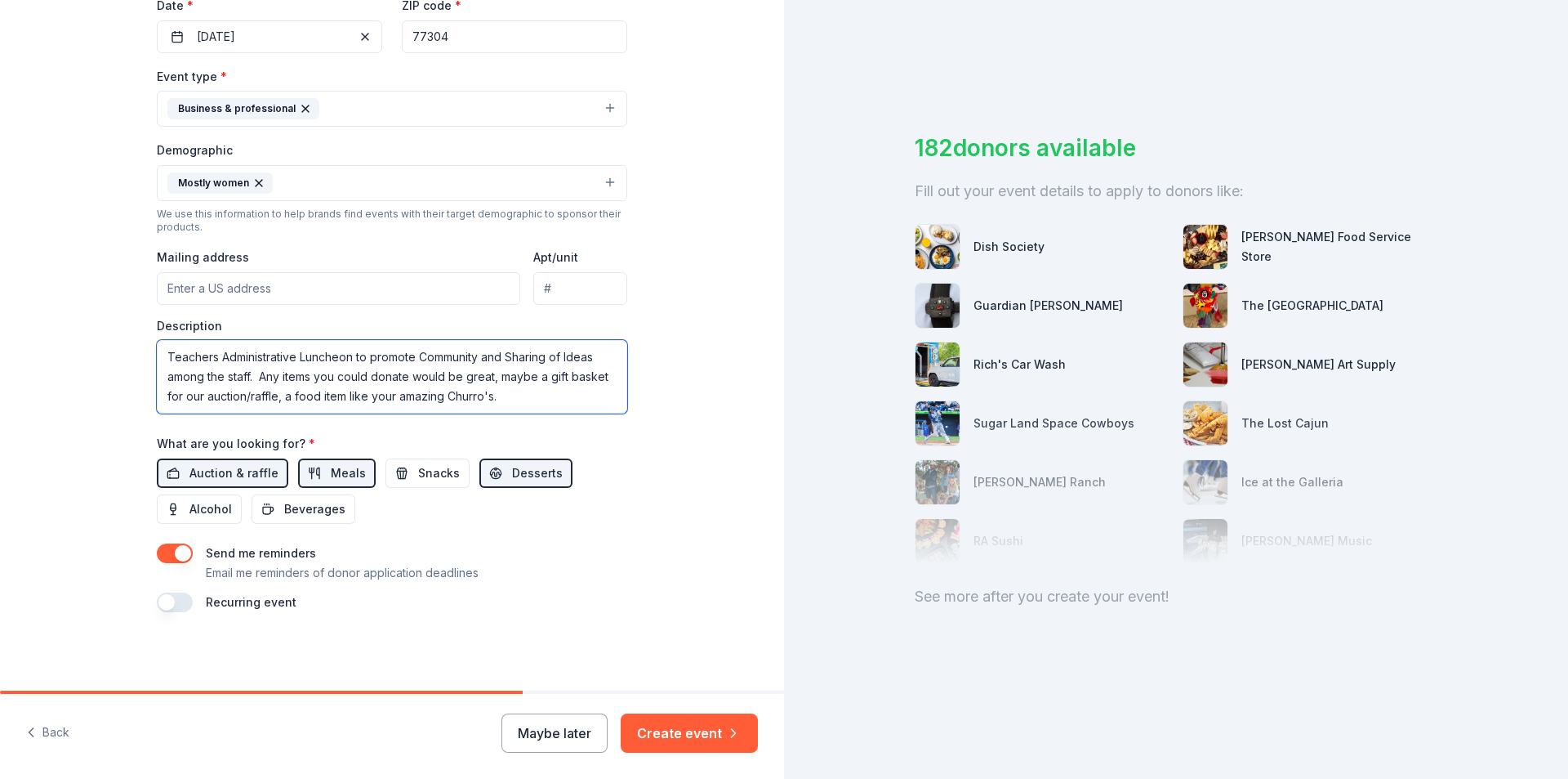
type textarea "Teachers Administrative Luncheon to promote Community and Sharing of Ideas amon…"
click at [183, 287] on input "Mailing address" at bounding box center [338, 288] width 364 height 33
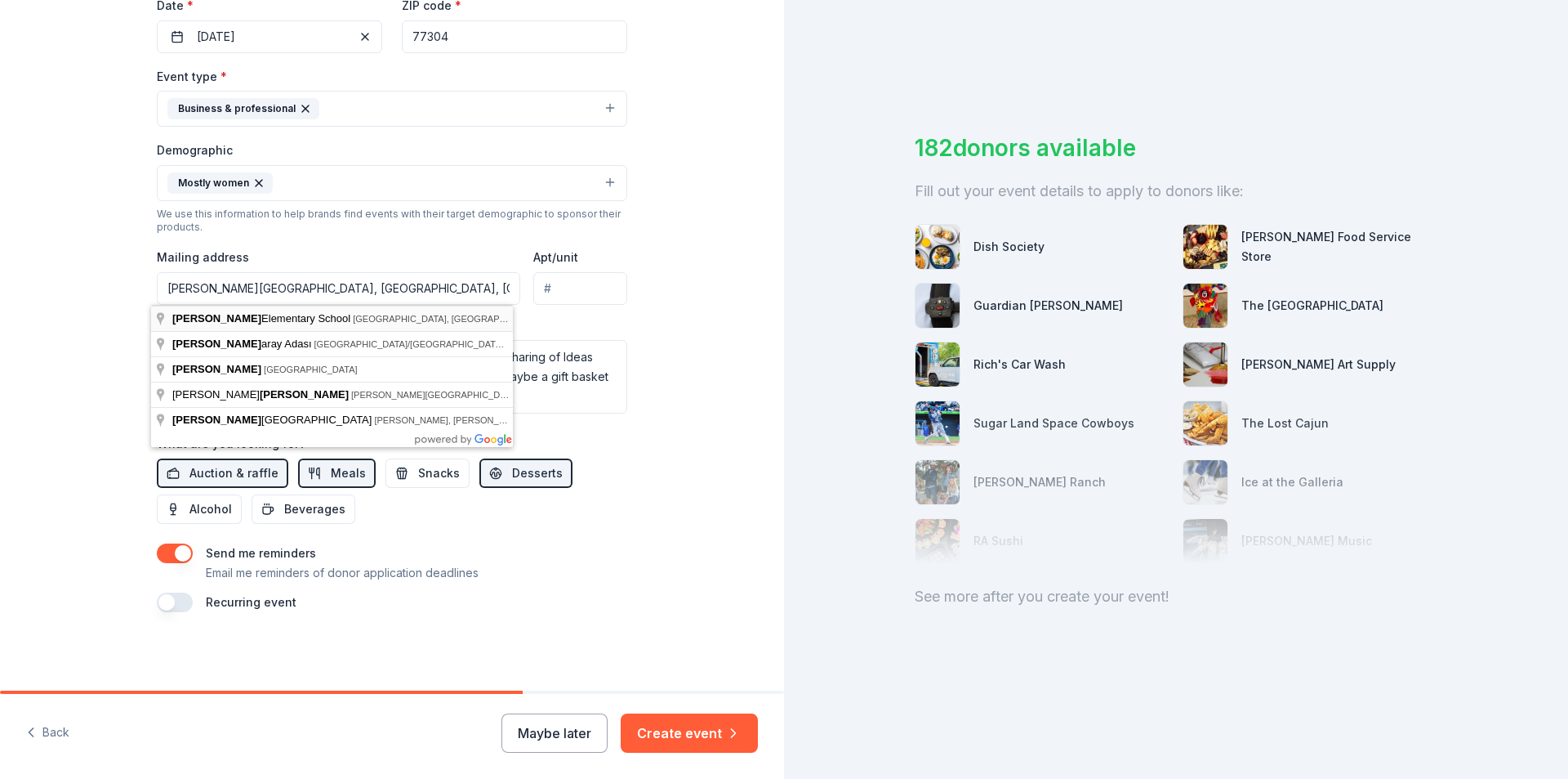
type input "[STREET_ADDRESS]"
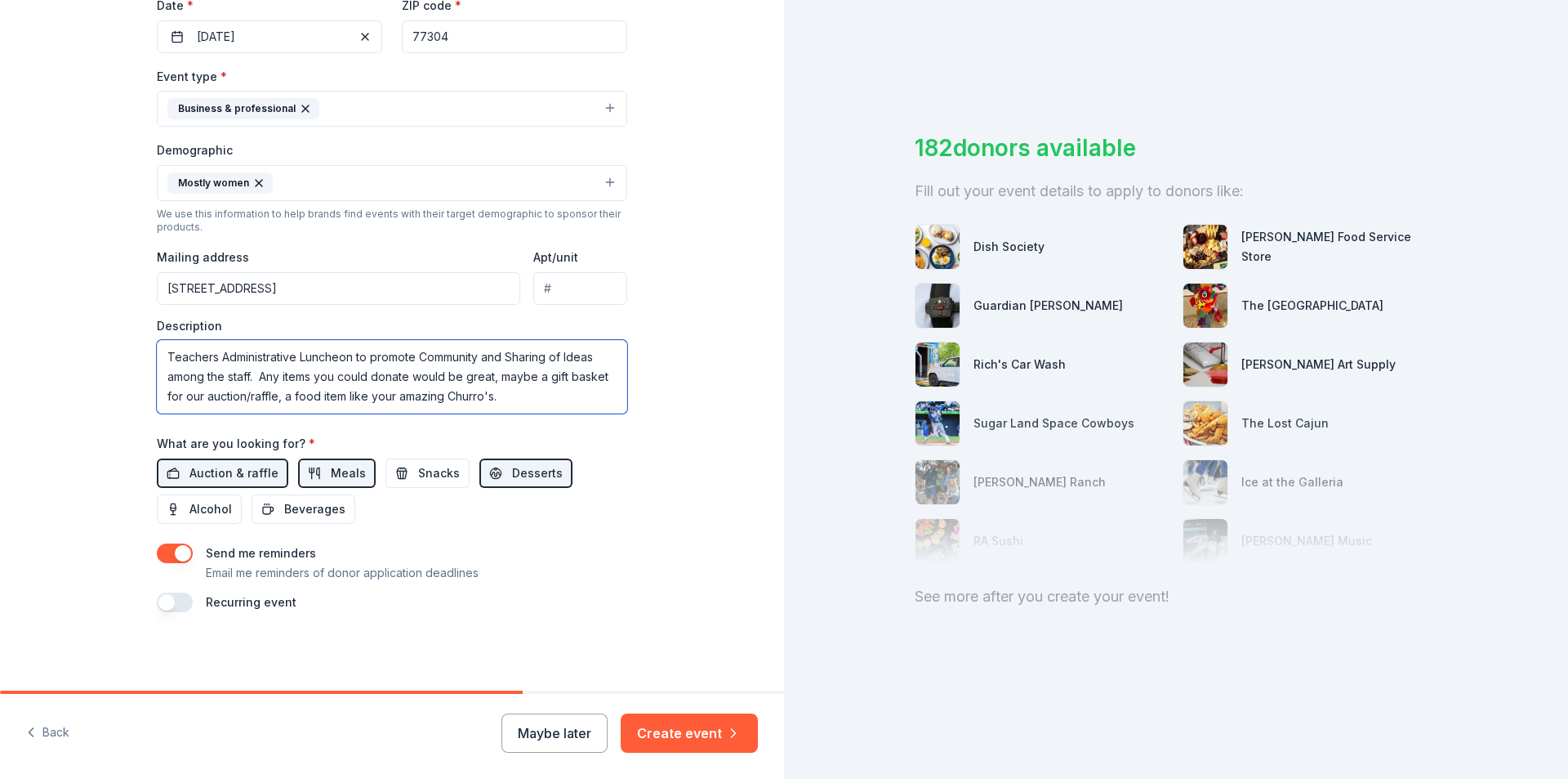
click at [282, 398] on textarea "Teachers Administrative Luncheon to promote Community and Sharing of Ideas amon…" at bounding box center [391, 377] width 470 height 74
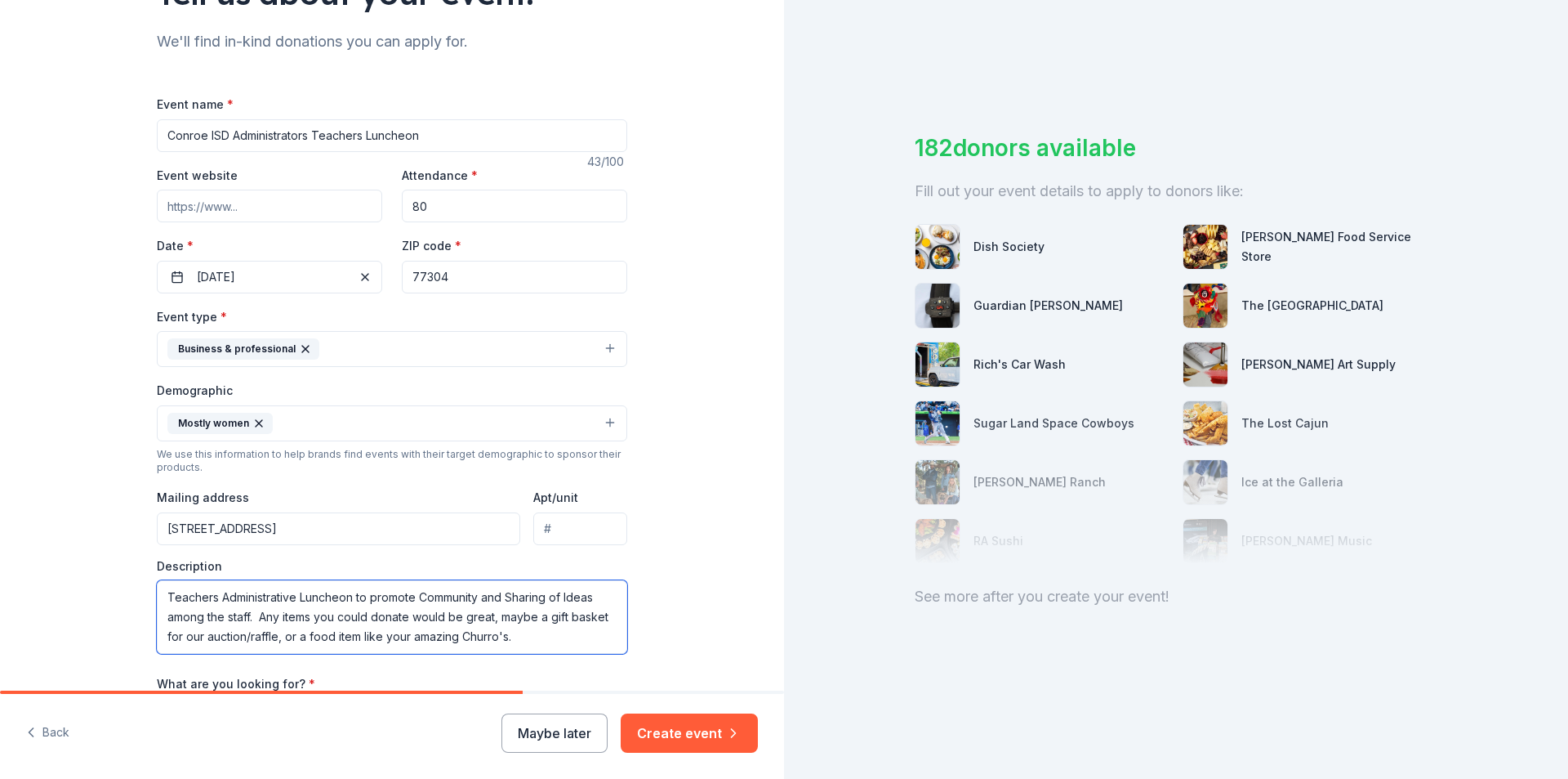
scroll to position [156, 0]
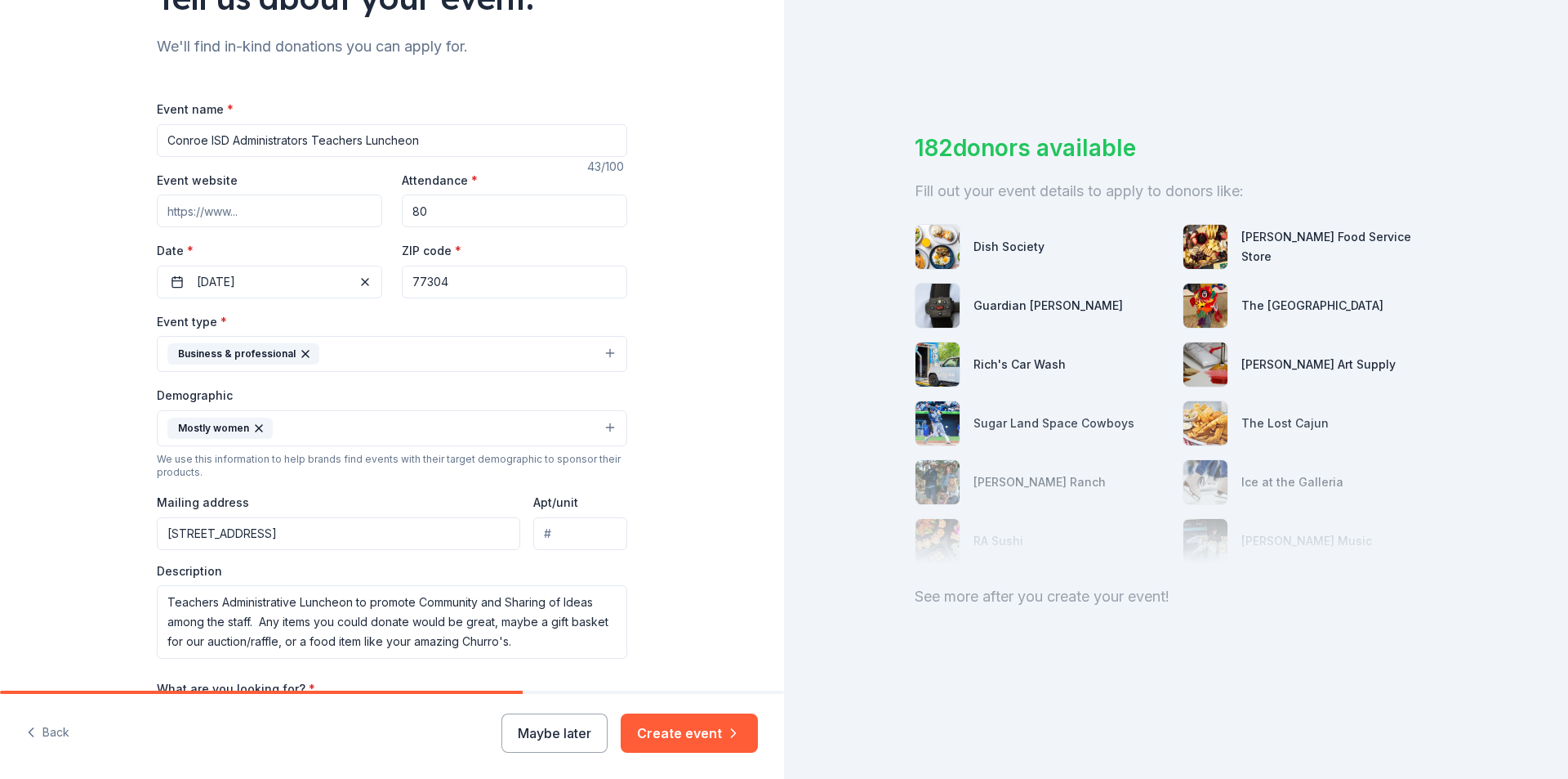
click at [270, 209] on input "Event website" at bounding box center [269, 210] width 226 height 33
click at [269, 282] on button "[DATE]" at bounding box center [269, 281] width 226 height 33
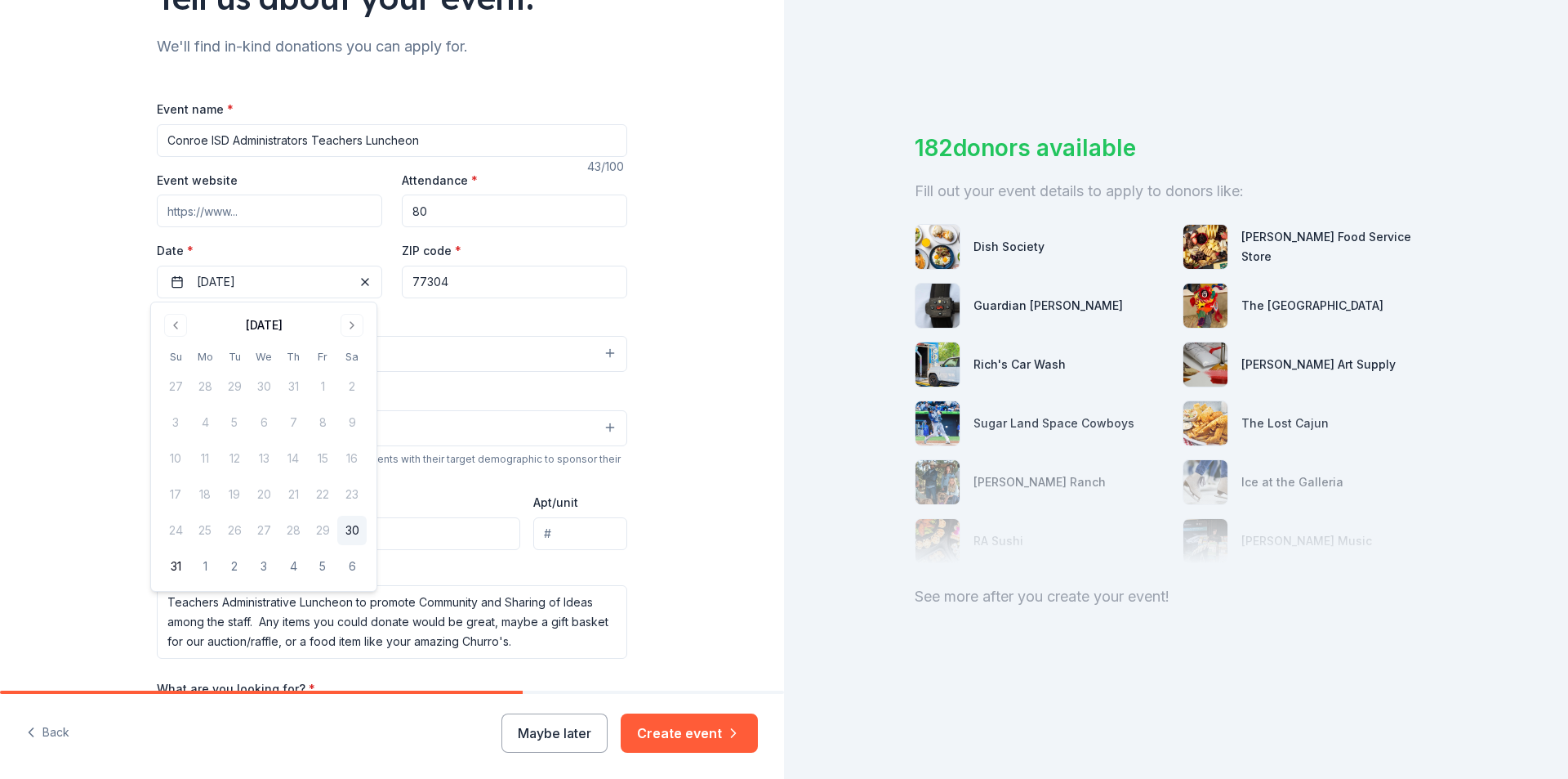
click at [1070, 679] on div "182 donors available Fill out your event details to apply to donors like: Dish …" at bounding box center [1175, 389] width 784 height 779
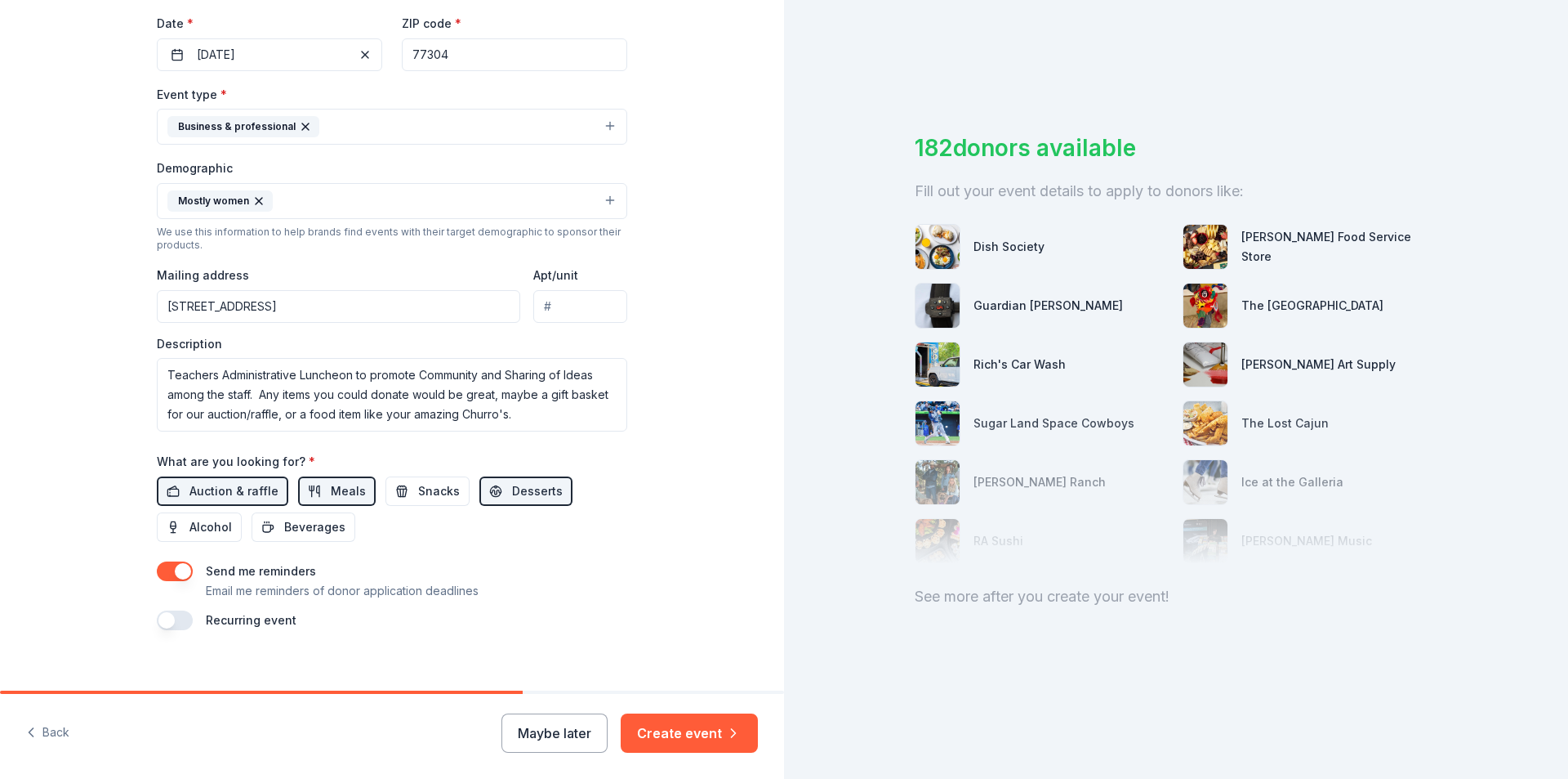
scroll to position [401, 0]
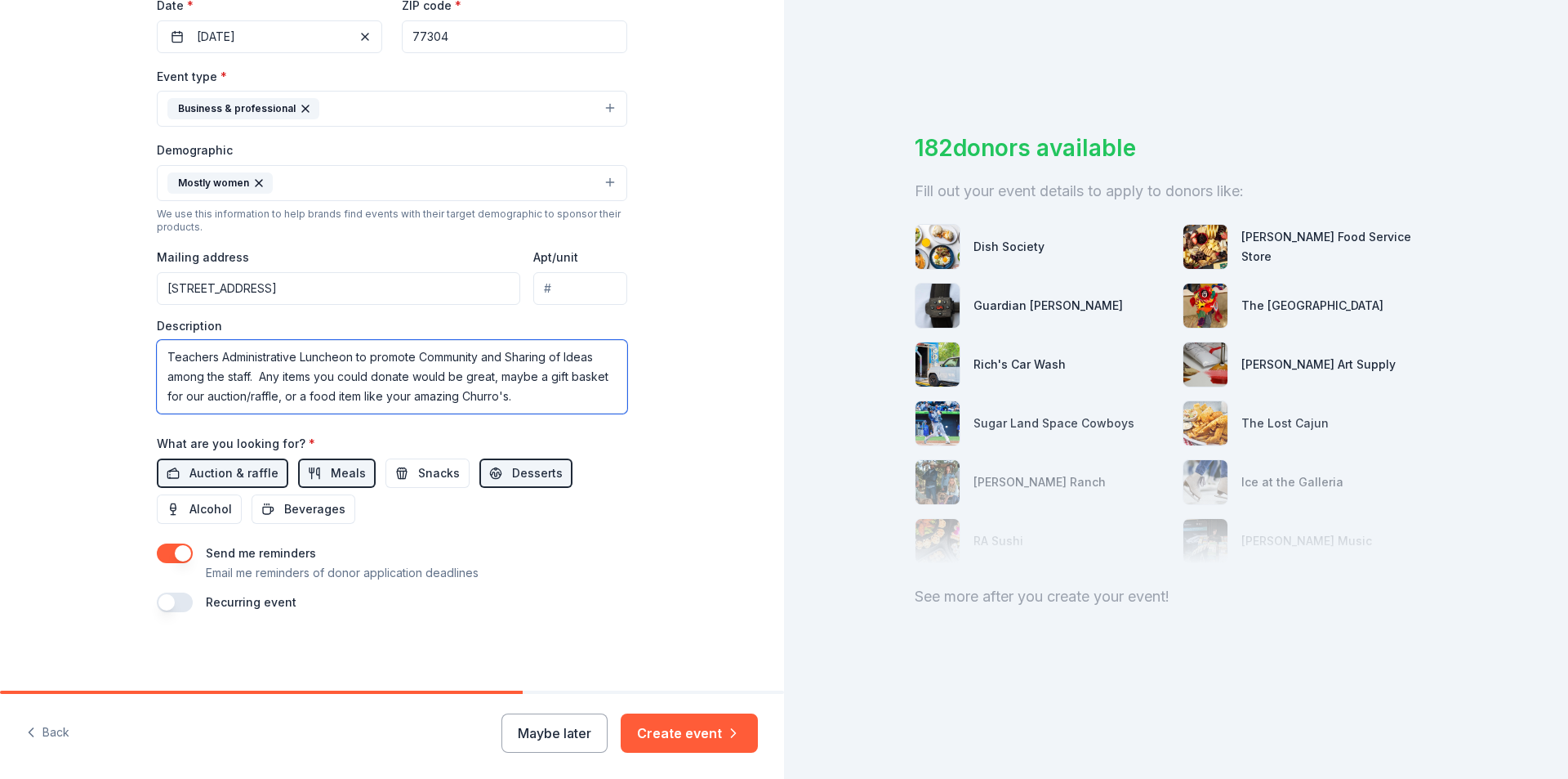
click at [538, 393] on textarea "Teachers Administrative Luncheon to promote Community and Sharing of Ideas amon…" at bounding box center [391, 377] width 470 height 74
drag, startPoint x: 552, startPoint y: 380, endPoint x: 764, endPoint y: 432, distance: 218.3
click at [553, 380] on textarea "Teachers Administrative Luncheon to promote Community and Sharing of Ideas amon…" at bounding box center [391, 377] width 470 height 74
click at [539, 388] on textarea "Teachers Administrative Luncheon to promote Community and Sharing of Ideas amon…" at bounding box center [391, 377] width 470 height 74
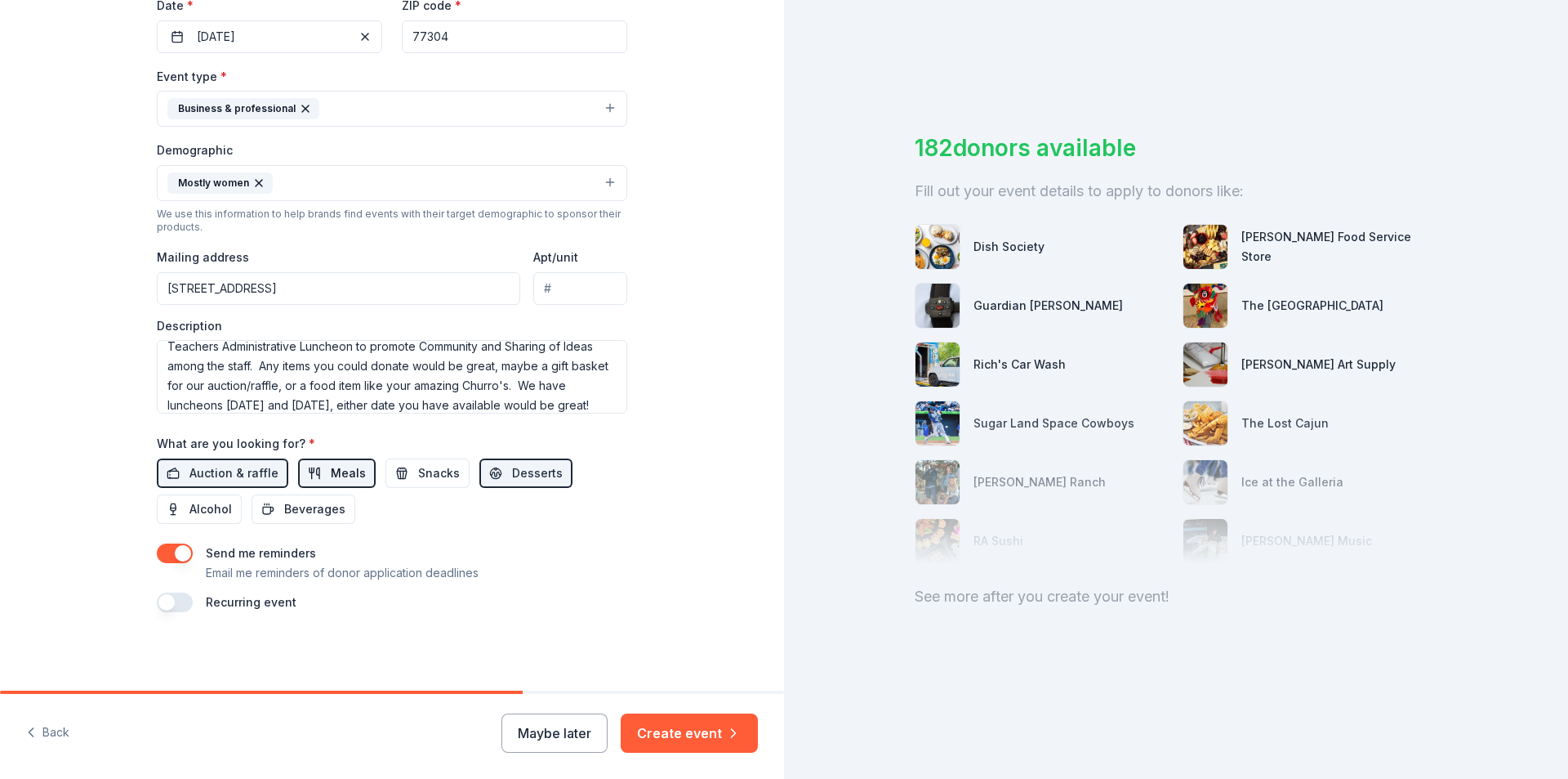
click at [335, 474] on span "Meals" at bounding box center [349, 473] width 35 height 19
click at [585, 404] on textarea "Teachers Administrative Luncheon to promote Community and Sharing of Ideas amon…" at bounding box center [391, 377] width 470 height 74
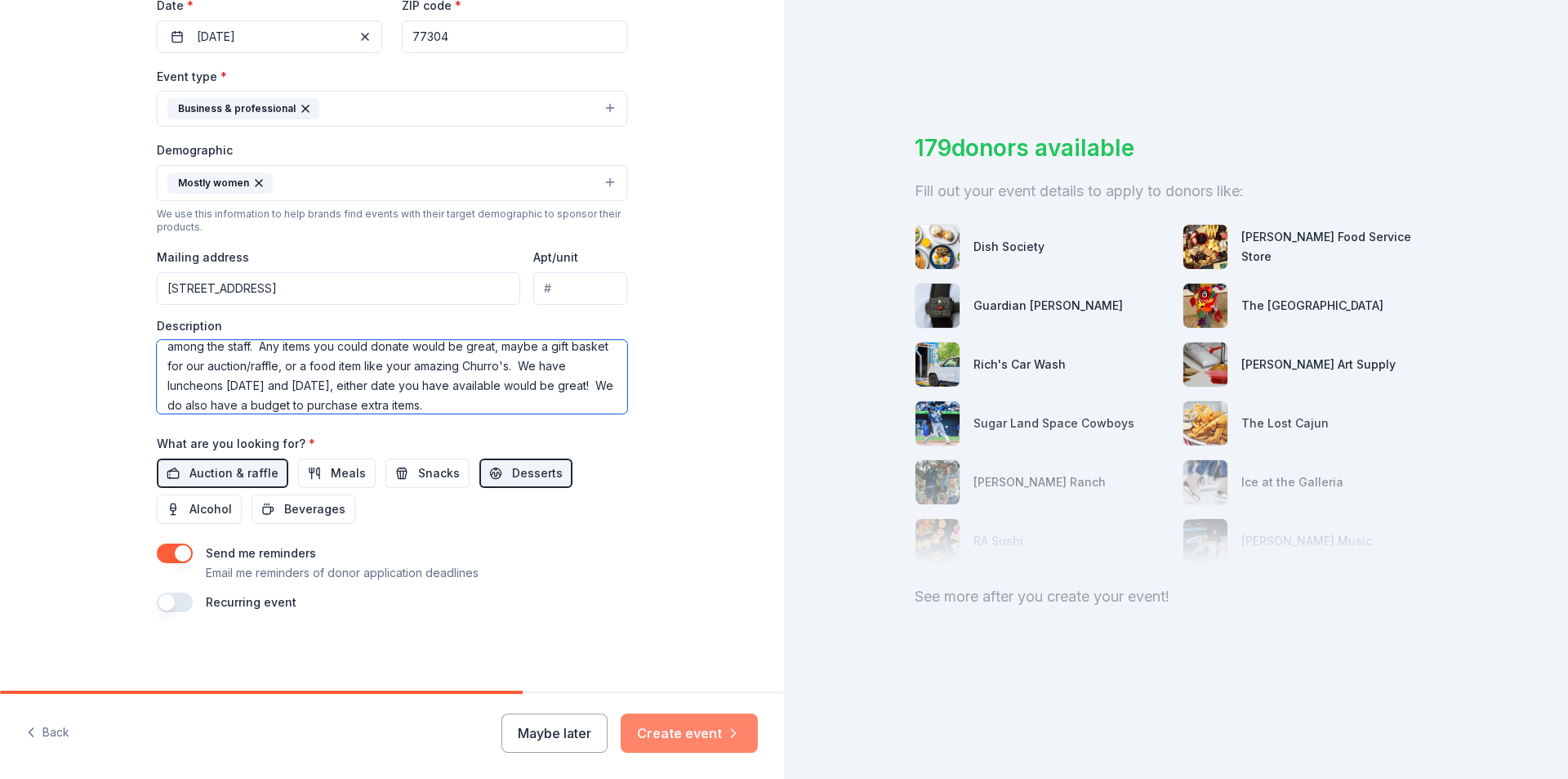
type textarea "Teachers Administrative Luncheon to promote Community and Sharing of Ideas amon…"
click at [674, 735] on button "Create event" at bounding box center [689, 733] width 137 height 39
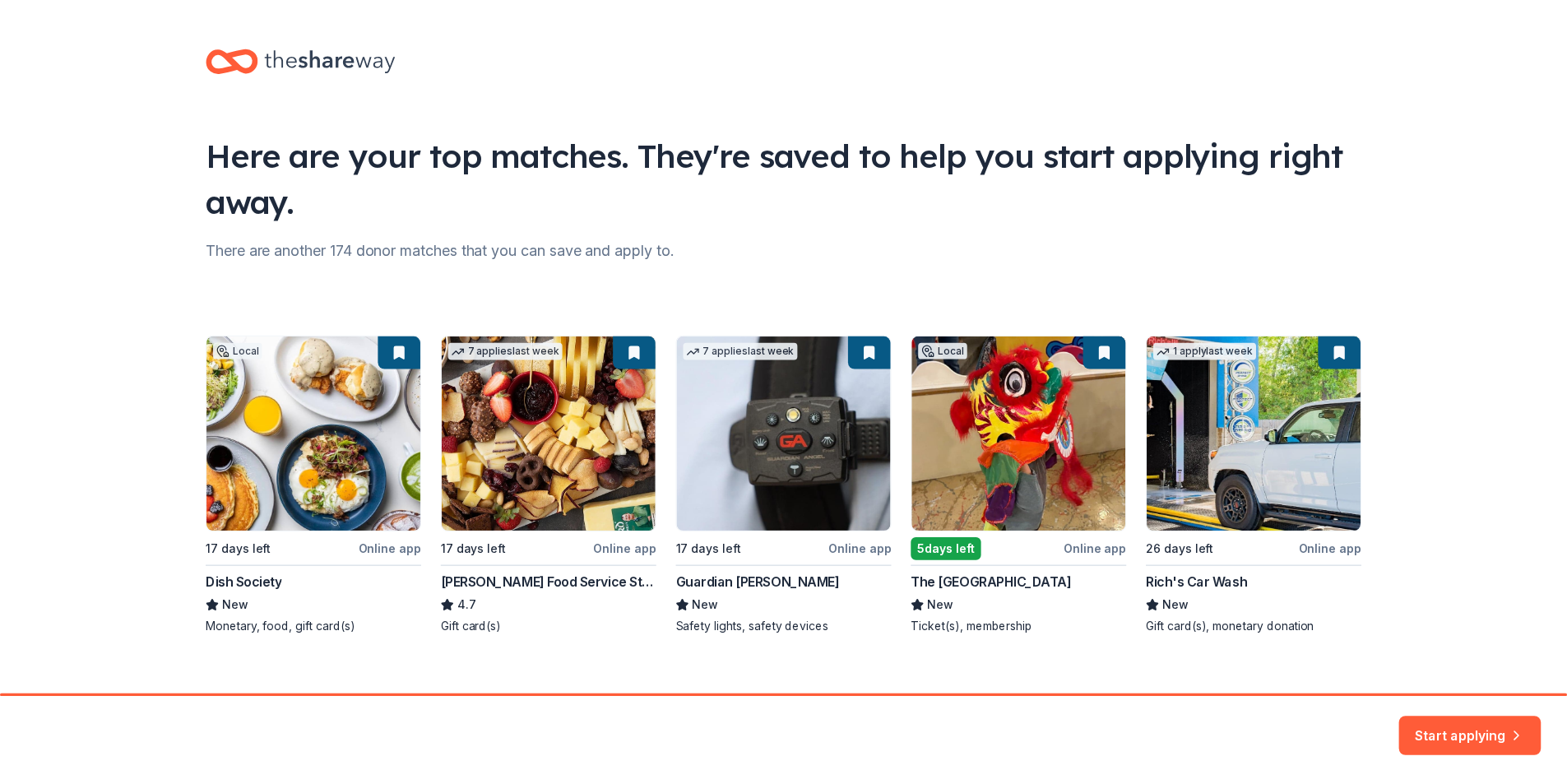
scroll to position [19, 0]
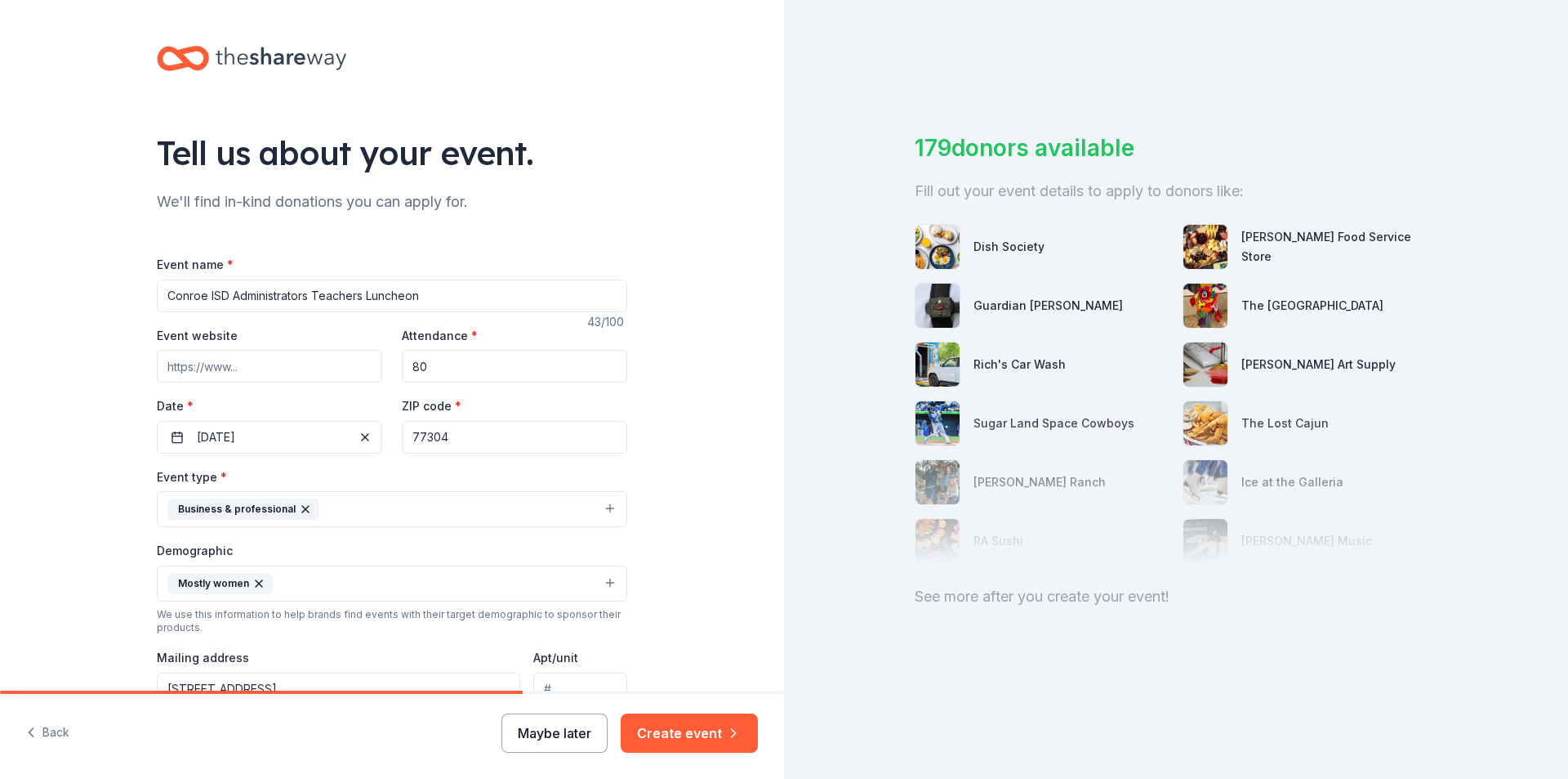
click at [560, 734] on button "Maybe later" at bounding box center [554, 733] width 106 height 39
click at [557, 732] on button "Maybe later" at bounding box center [554, 733] width 106 height 39
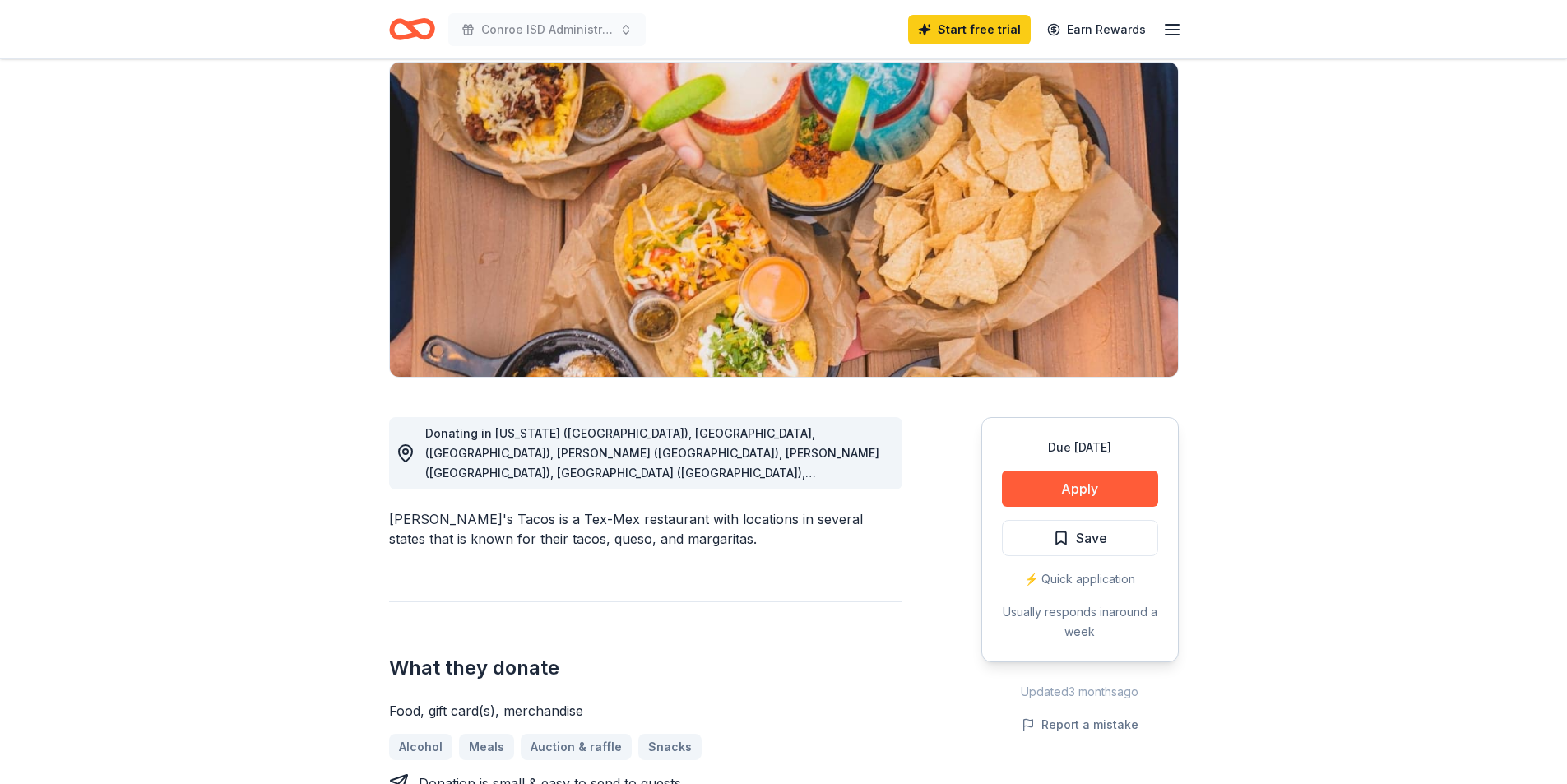
scroll to position [247, 0]
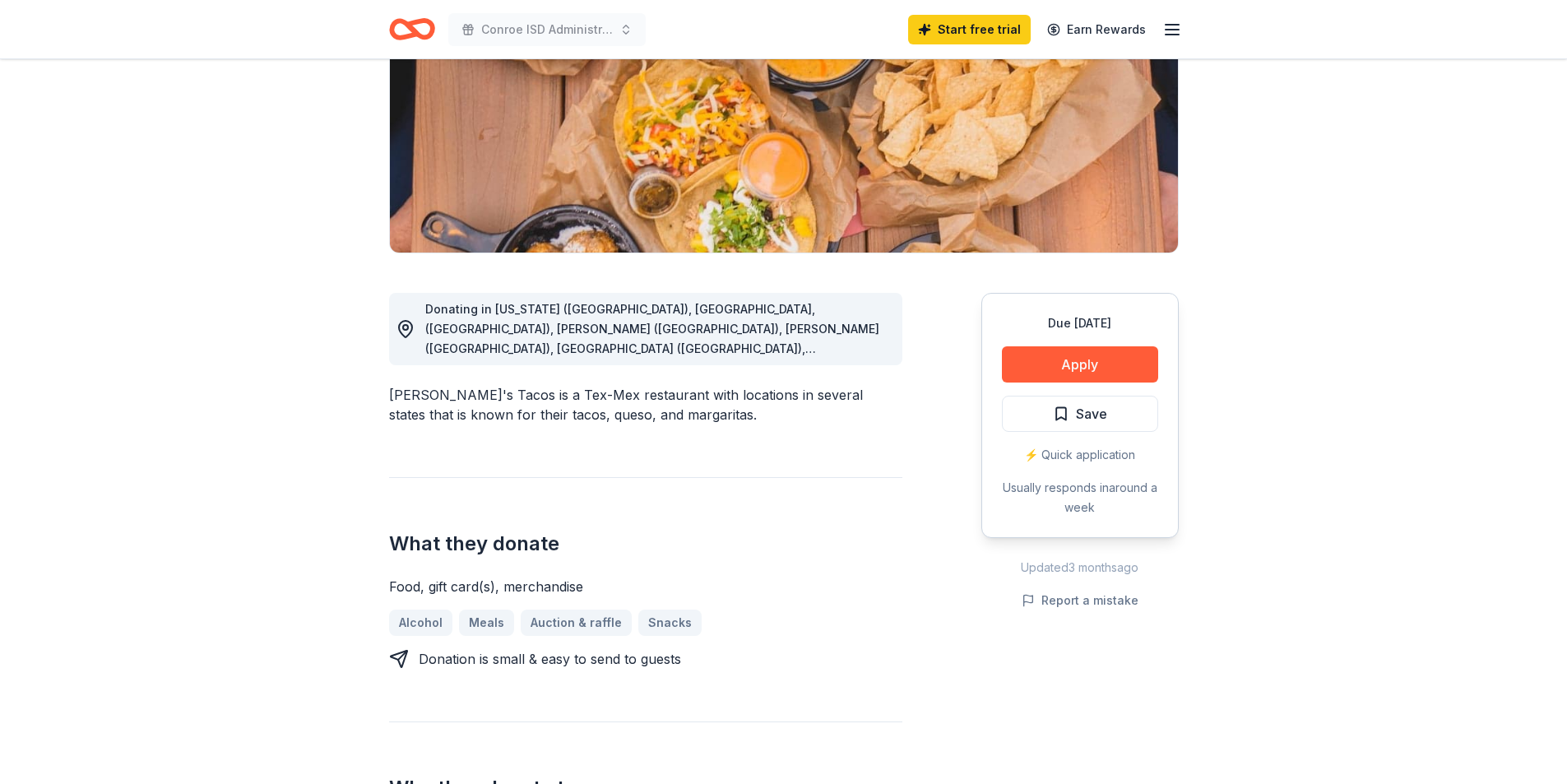
click at [890, 323] on div "Donating in Arkansas (AR), Fayetteville, (AR), Rogers (AR), Gilbert (AZ), Phoen…" at bounding box center [645, 329] width 513 height 72
click at [764, 348] on span "Donating in Arkansas (AR), Fayetteville, (AR), Rogers (AR), Gilbert (AZ), Phoen…" at bounding box center [652, 456] width 454 height 310
click at [405, 328] on icon at bounding box center [405, 328] width 19 height 19
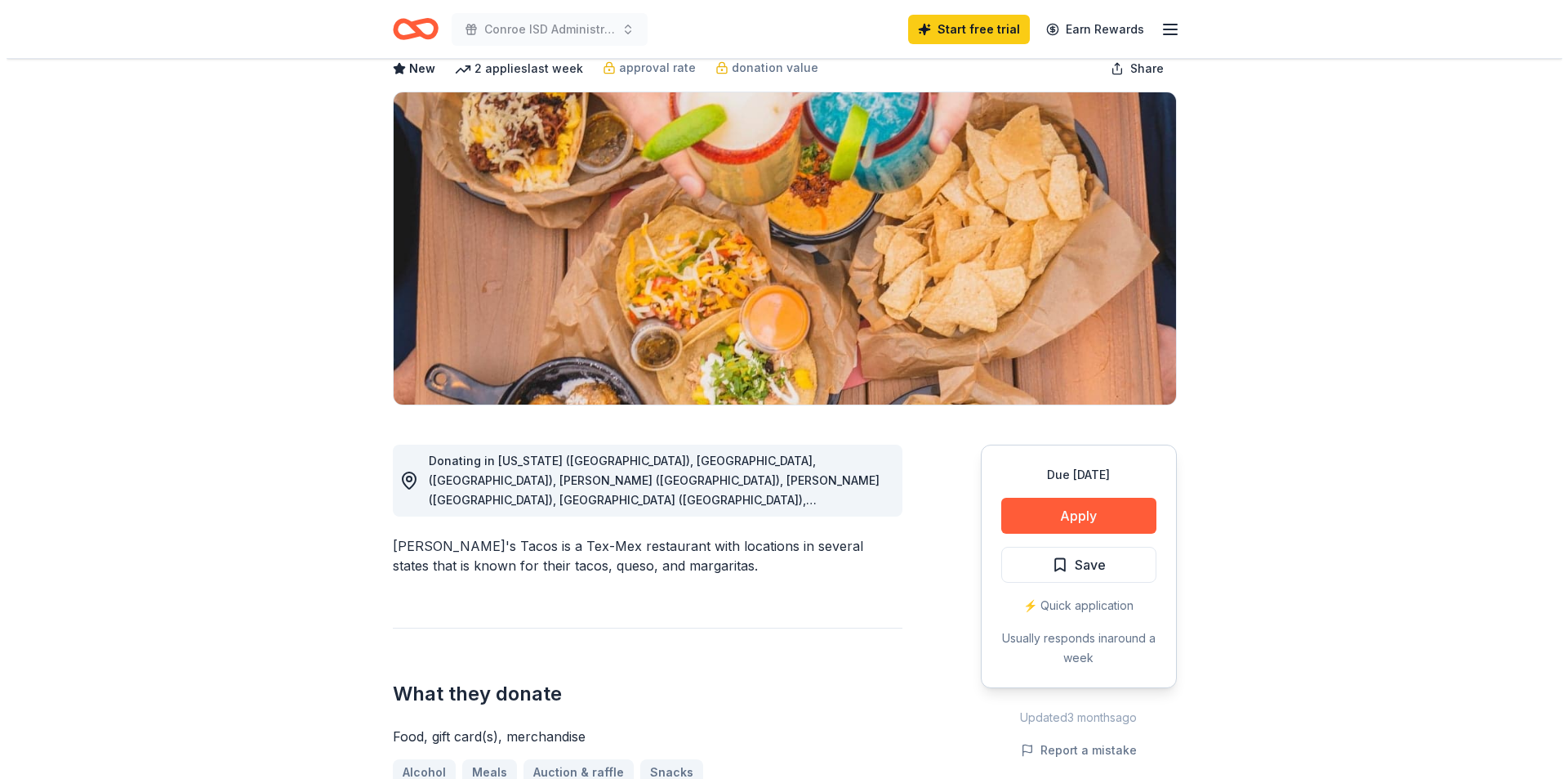
scroll to position [327, 0]
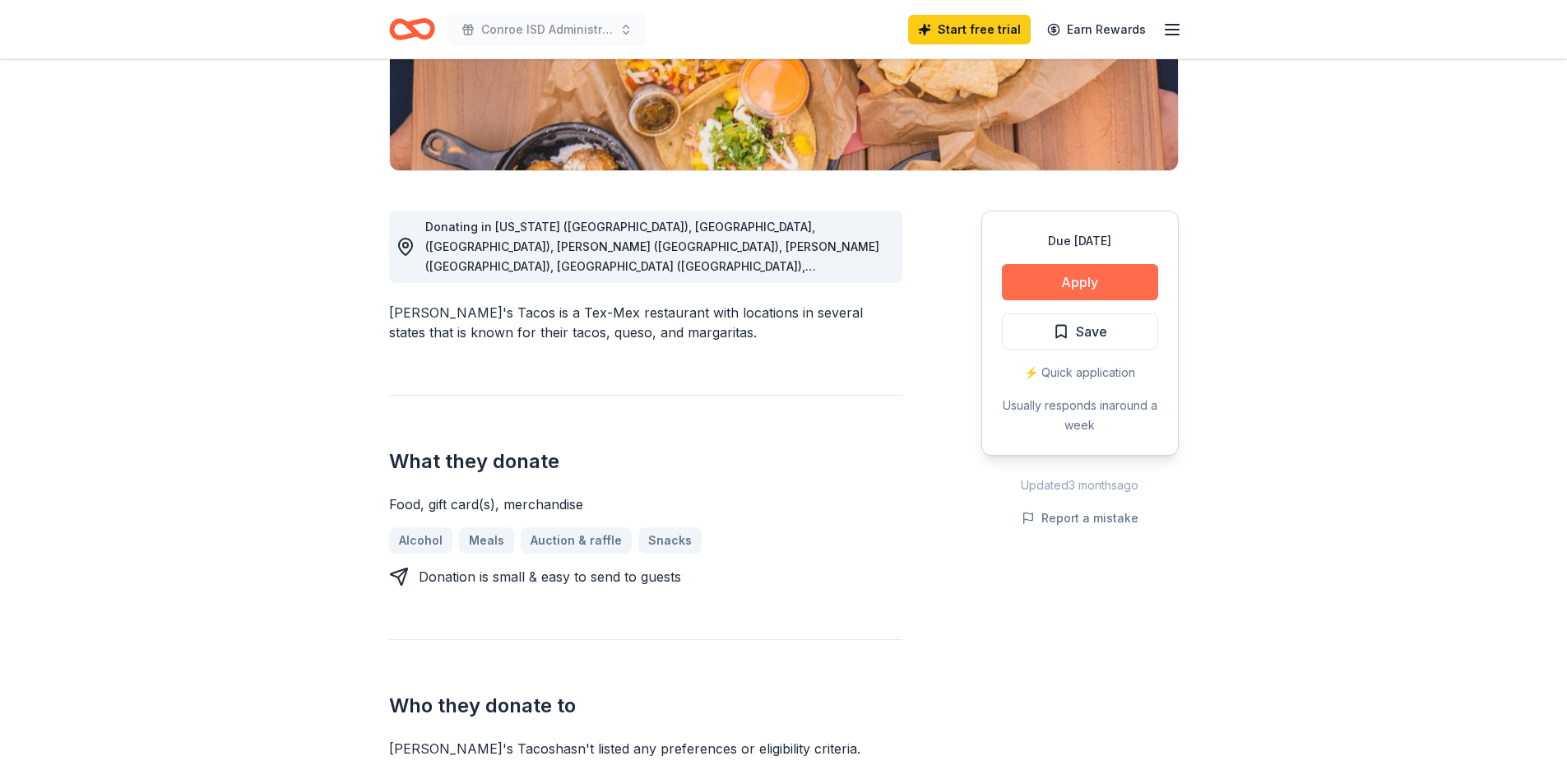
click at [1085, 279] on button "Apply" at bounding box center [1080, 281] width 157 height 36
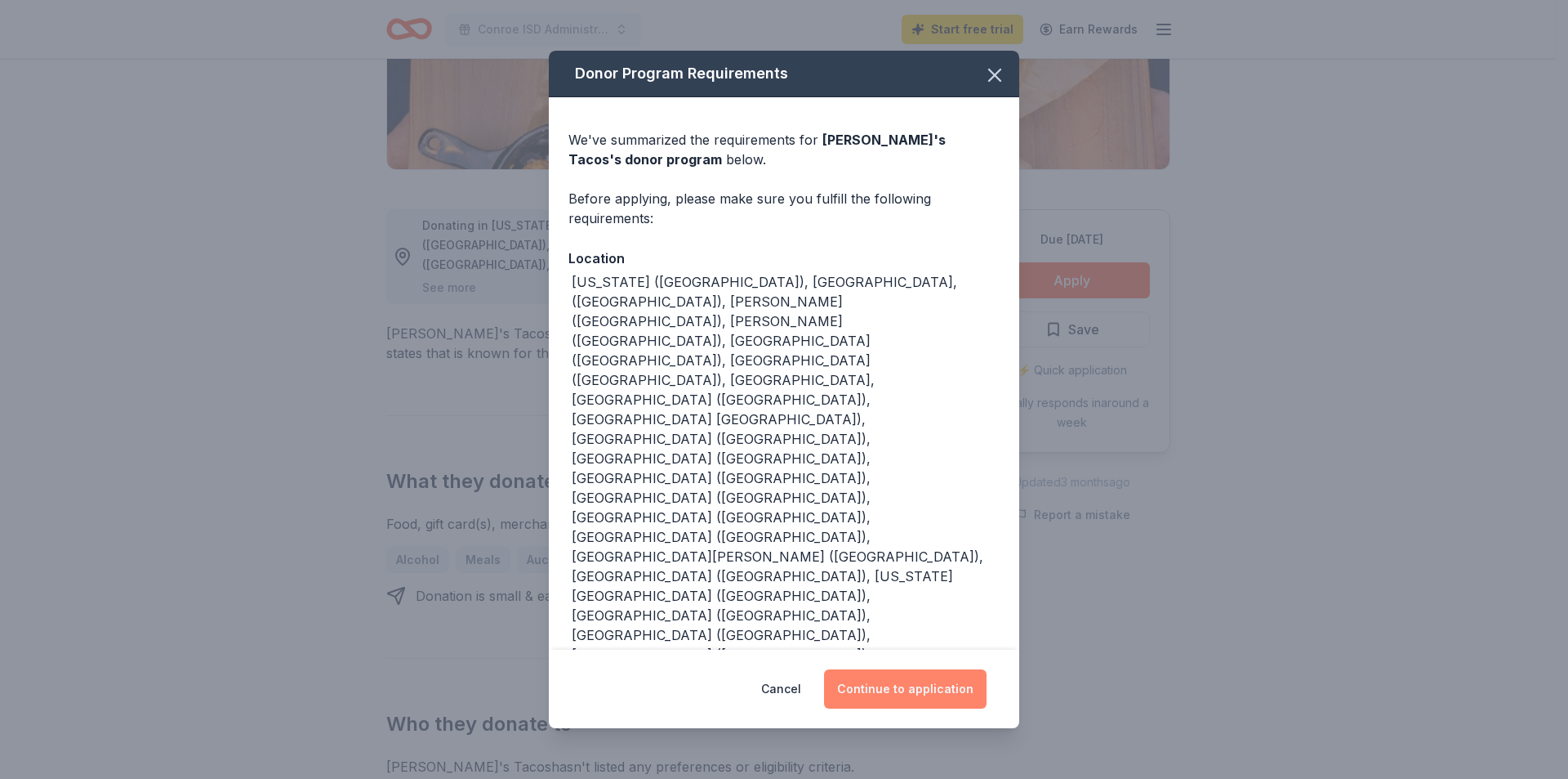
click at [922, 669] on button "Continue to application" at bounding box center [905, 689] width 162 height 39
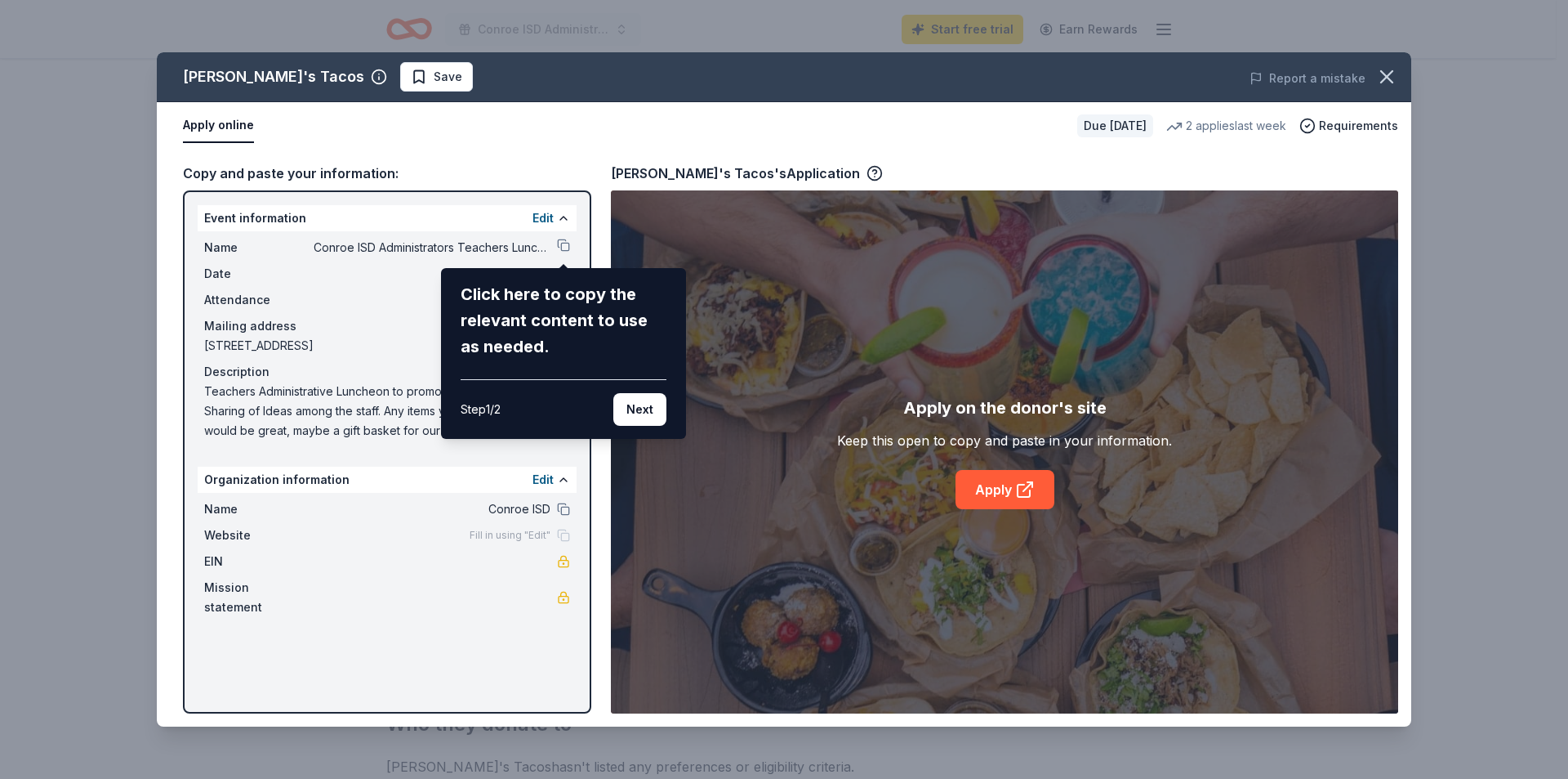
click at [290, 245] on div "Torchy's Tacos Save Report a mistake Apply online Due in 17 days 2 applies last…" at bounding box center [784, 389] width 1254 height 674
click at [1460, 290] on div "Torchy's Tacos Save Report a mistake Apply online Due in 17 days 2 applies last…" at bounding box center [784, 389] width 1568 height 779
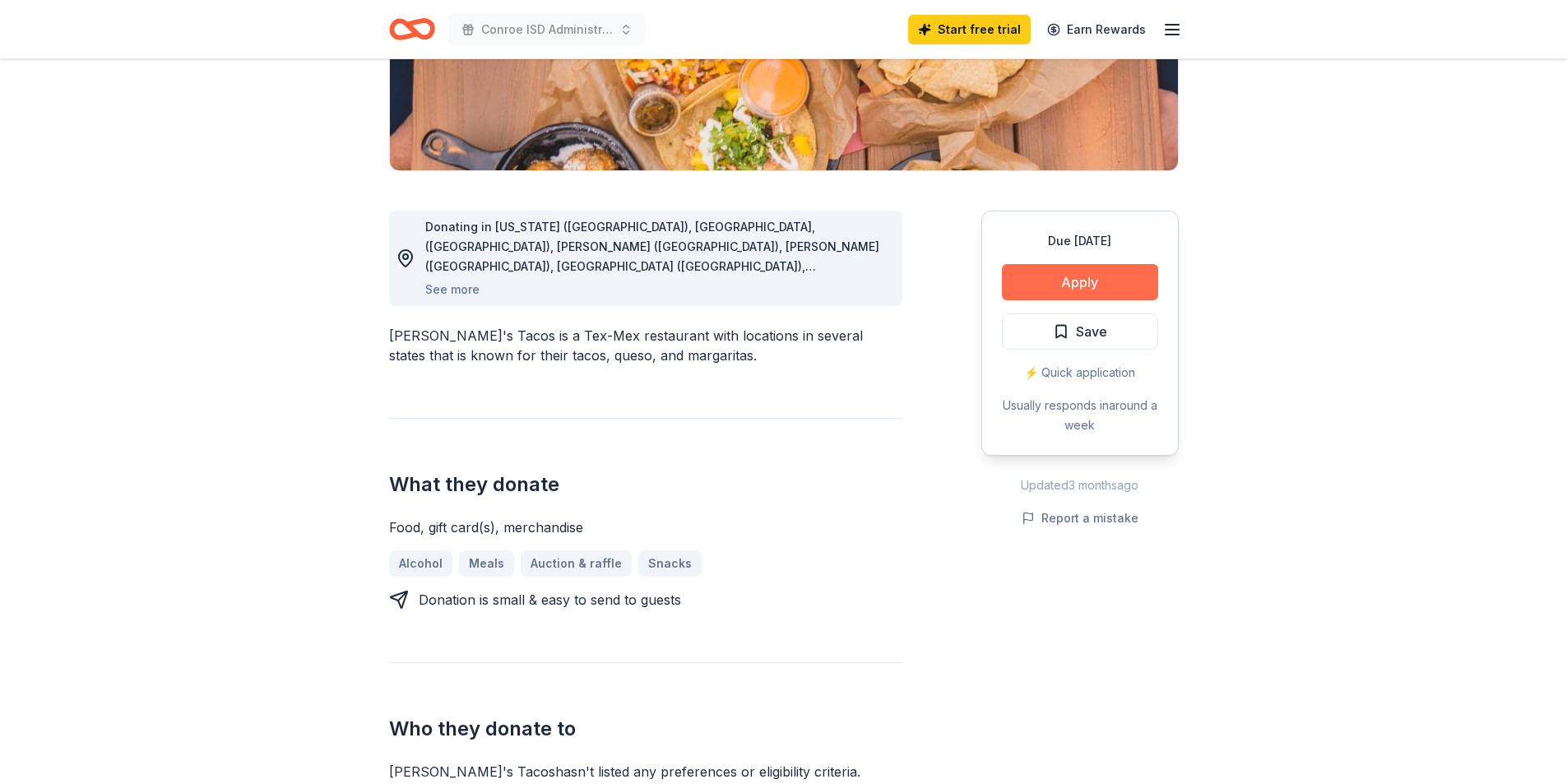
click at [1090, 283] on button "Apply" at bounding box center [1080, 281] width 157 height 36
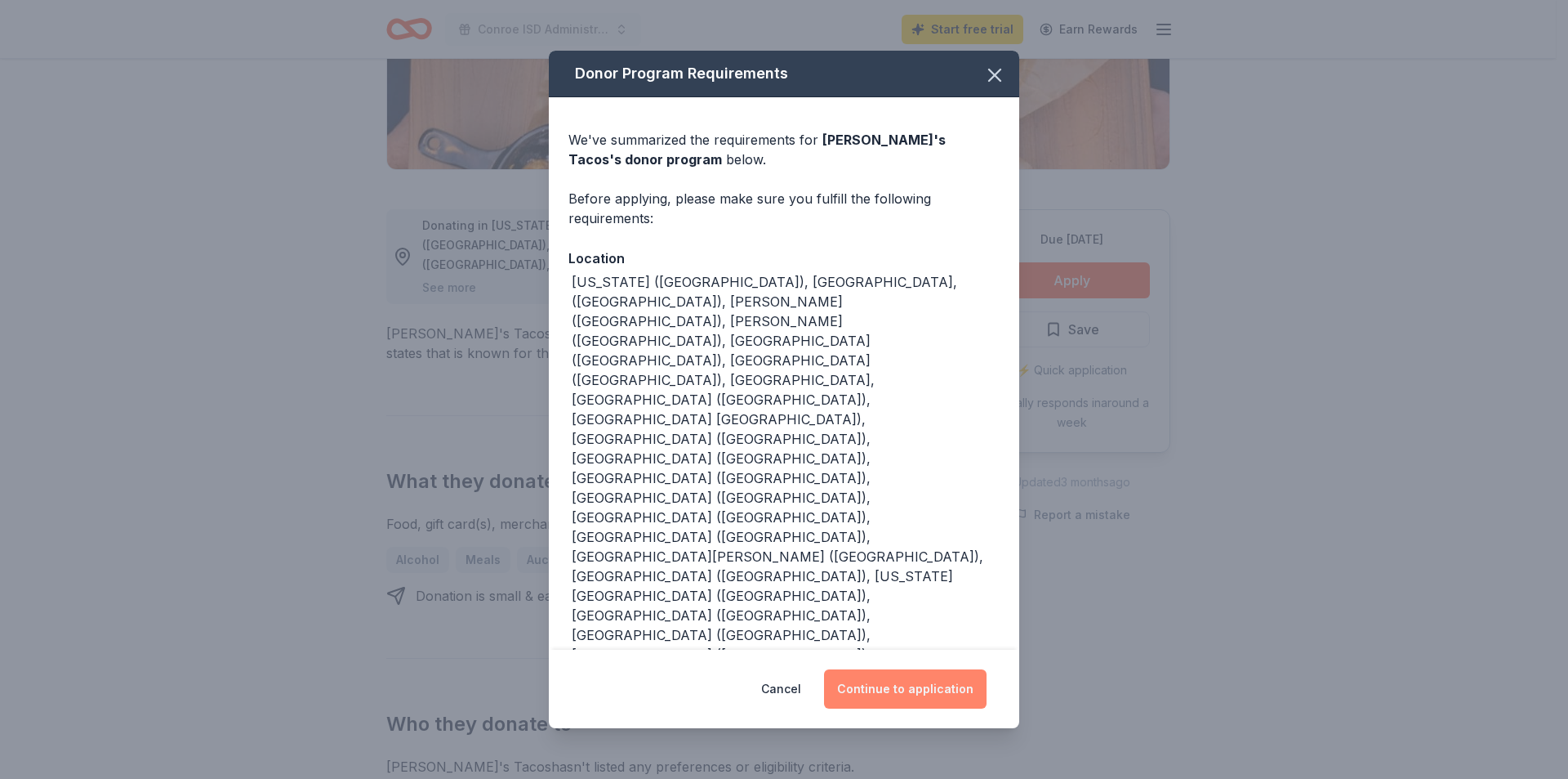
click at [948, 669] on button "Continue to application" at bounding box center [905, 689] width 162 height 39
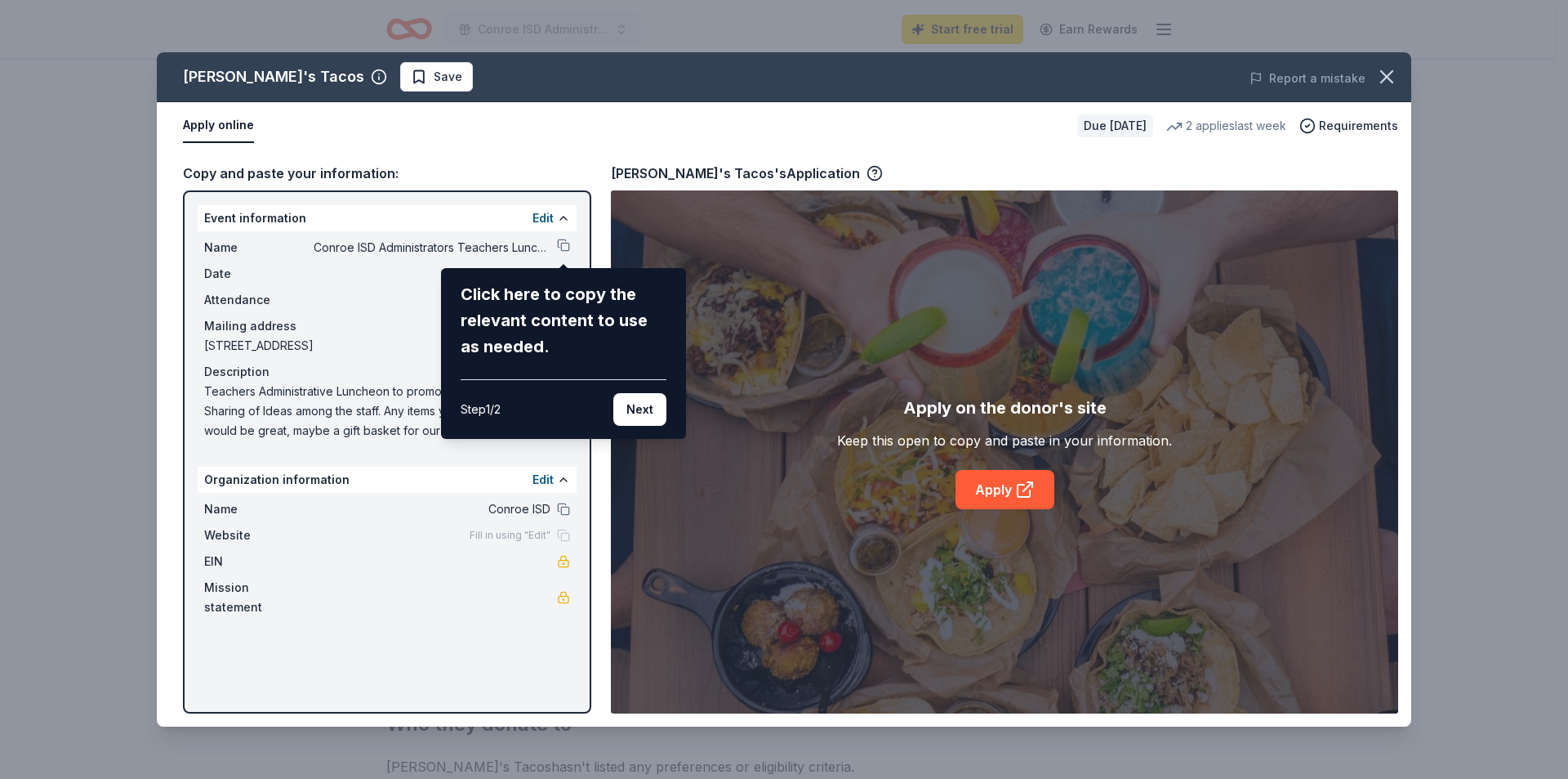
click at [562, 475] on div "Torchy's Tacos Save Report a mistake Apply online Due in 17 days 2 applies last…" at bounding box center [784, 389] width 1254 height 674
click at [643, 413] on button "Next" at bounding box center [639, 409] width 53 height 33
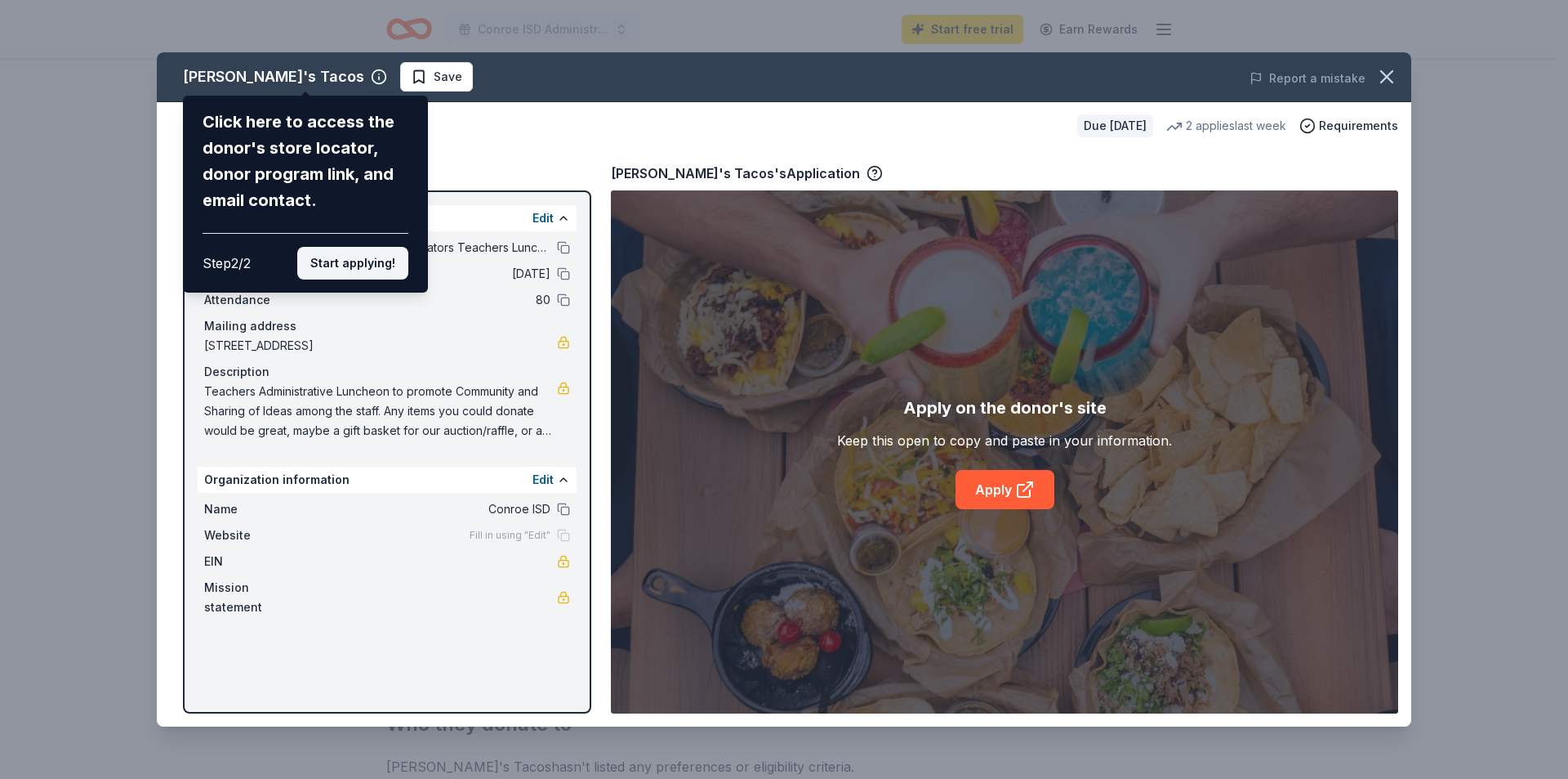
click at [349, 262] on button "Start applying!" at bounding box center [352, 263] width 111 height 33
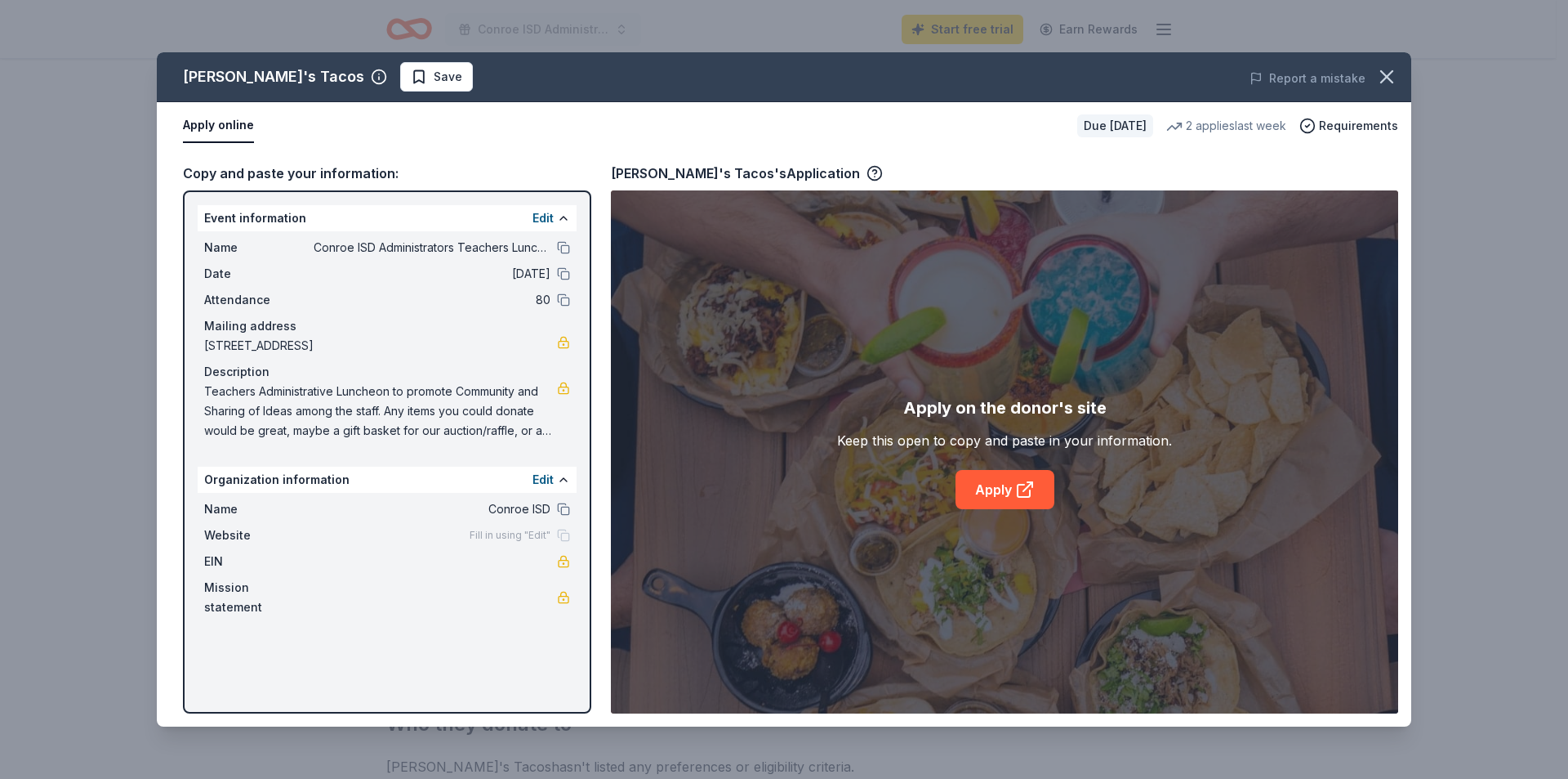
click at [208, 122] on button "Apply online" at bounding box center [218, 126] width 71 height 34
click at [866, 173] on icon "button" at bounding box center [875, 173] width 17 height 17
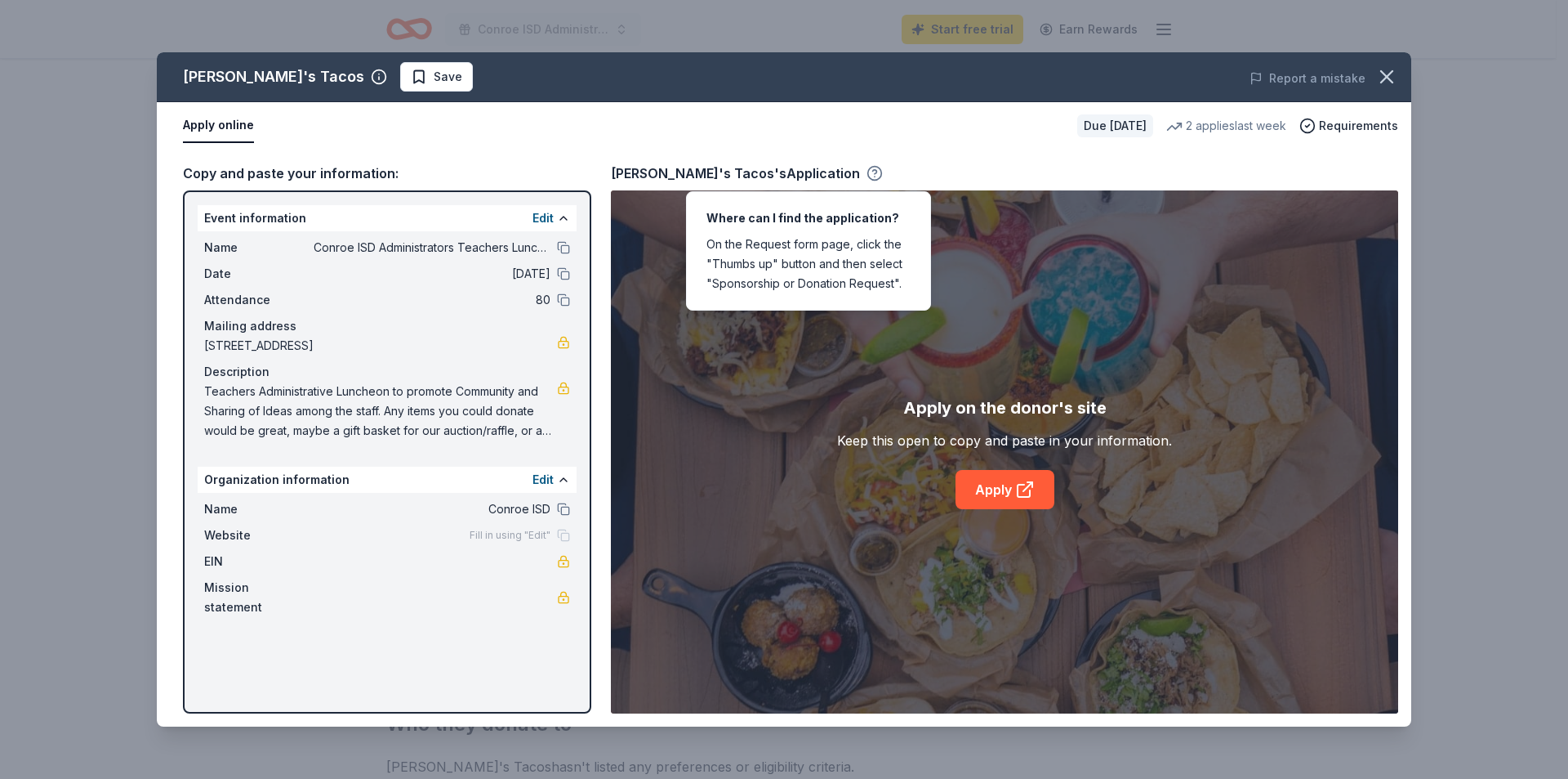
click at [866, 173] on icon "button" at bounding box center [875, 173] width 17 height 17
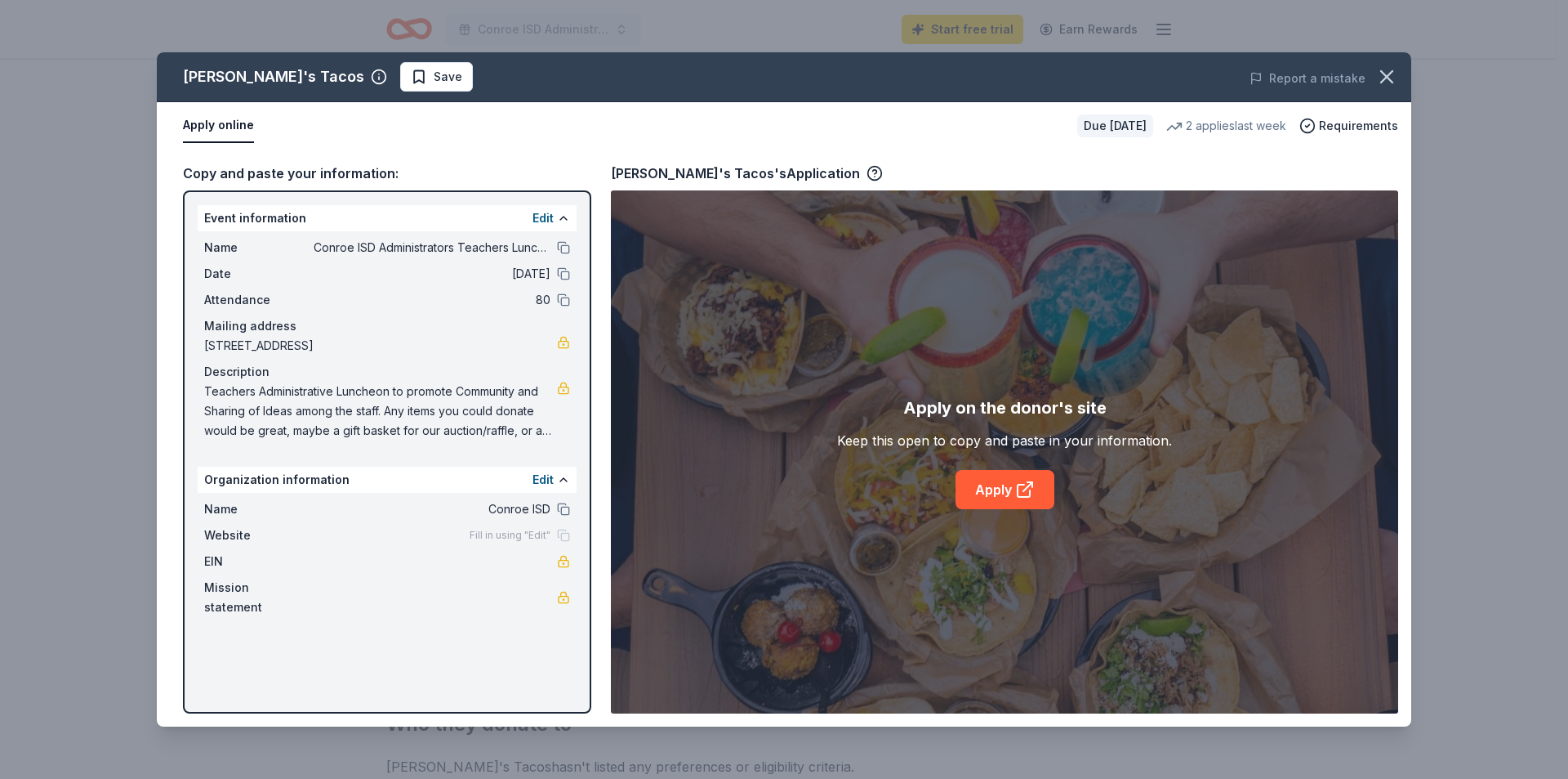
click at [1136, 125] on div "Due in 17 days" at bounding box center [1115, 126] width 76 height 23
click at [873, 171] on icon "button" at bounding box center [875, 172] width 4 height 4
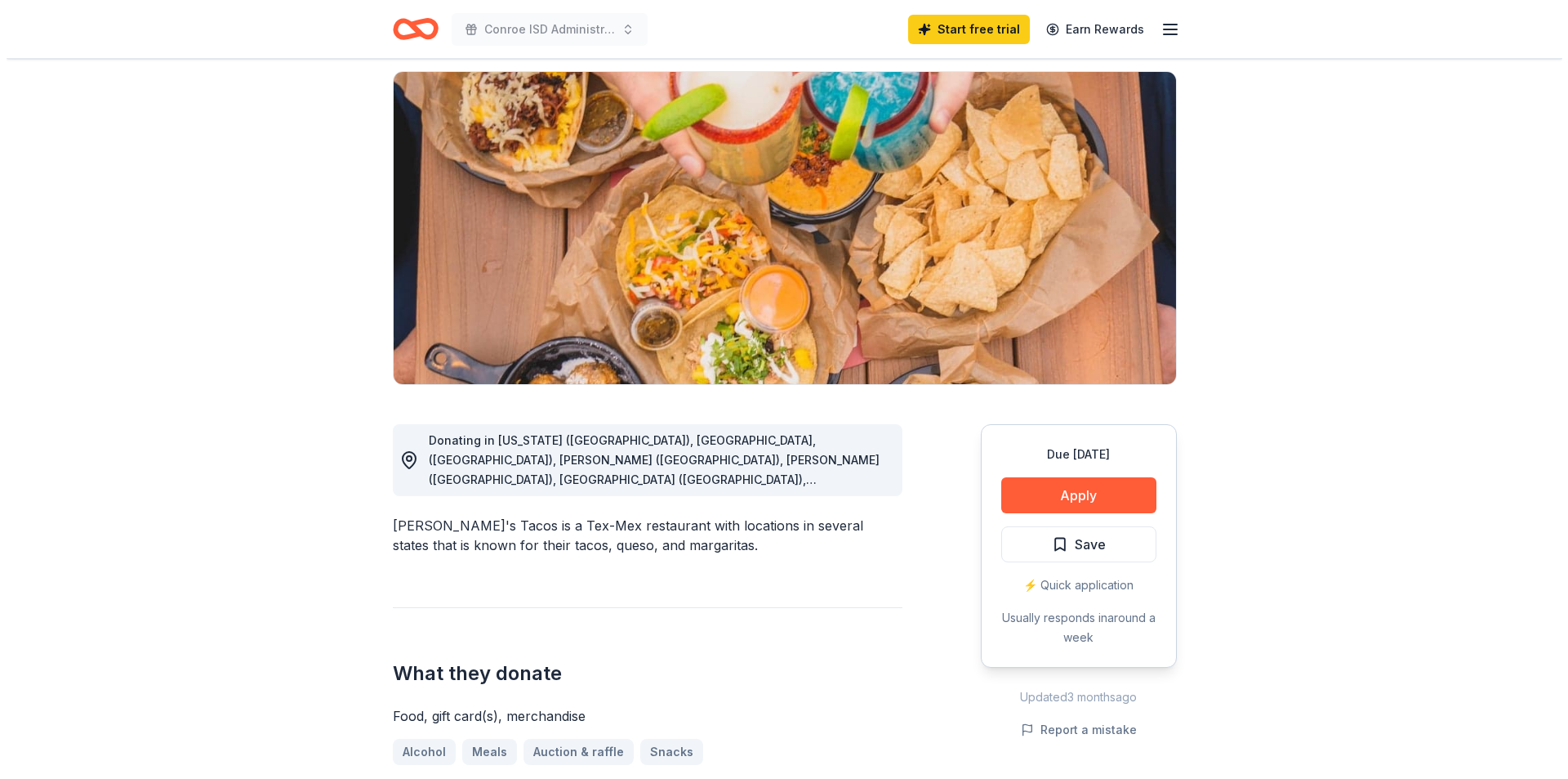
scroll to position [105, 0]
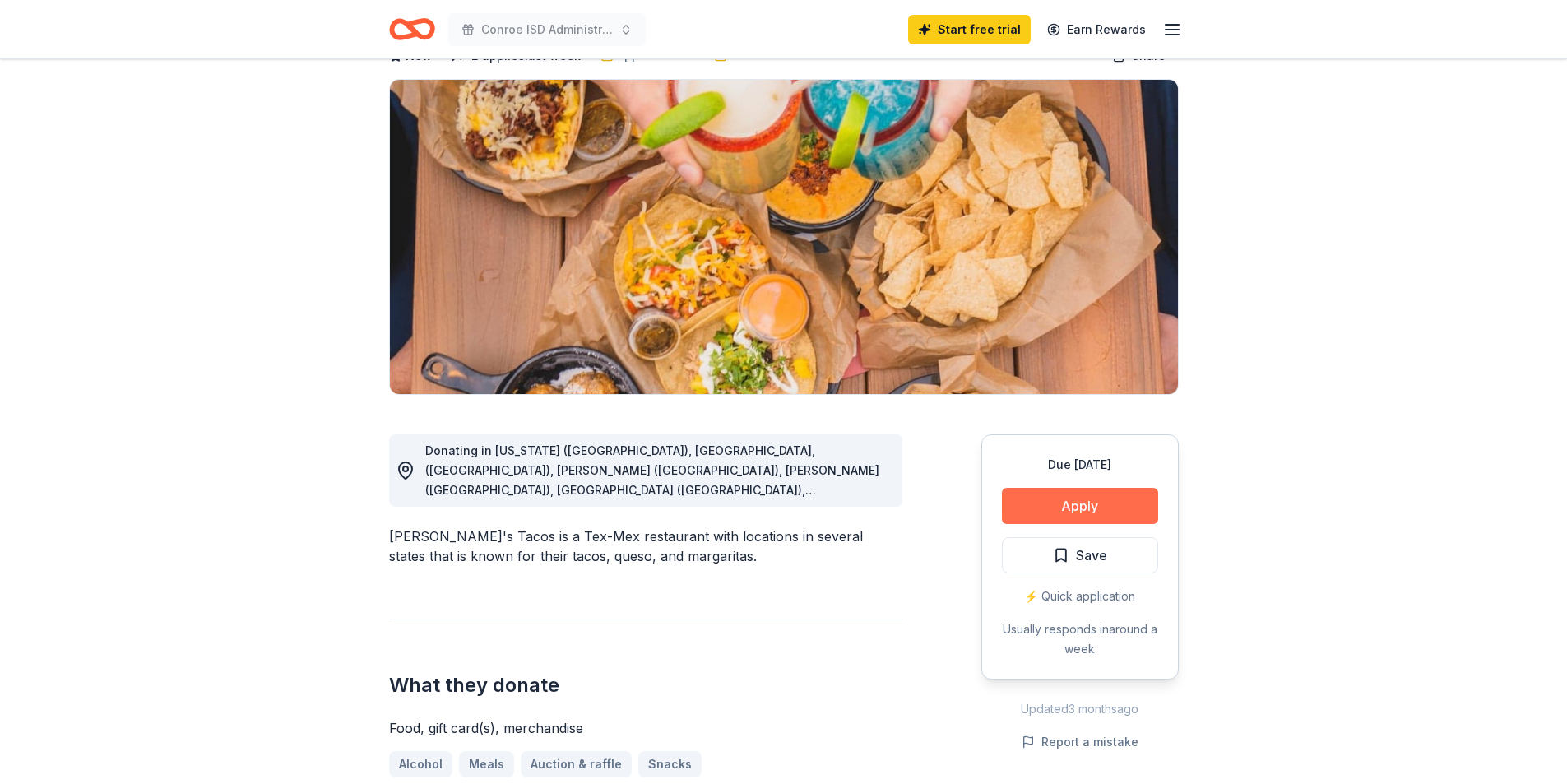
click at [1073, 502] on button "Apply" at bounding box center [1080, 505] width 157 height 36
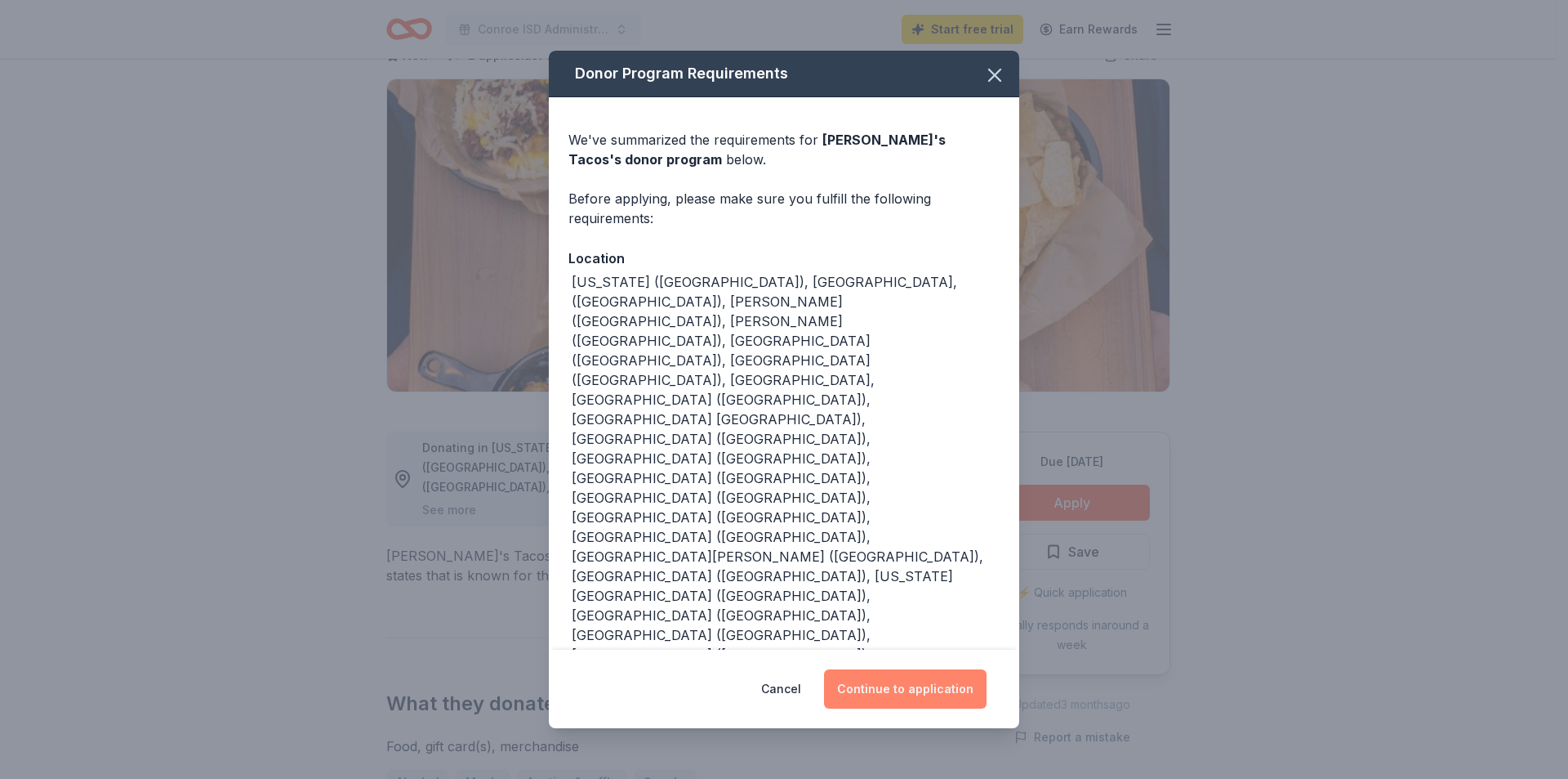
click at [895, 669] on button "Continue to application" at bounding box center [905, 689] width 162 height 39
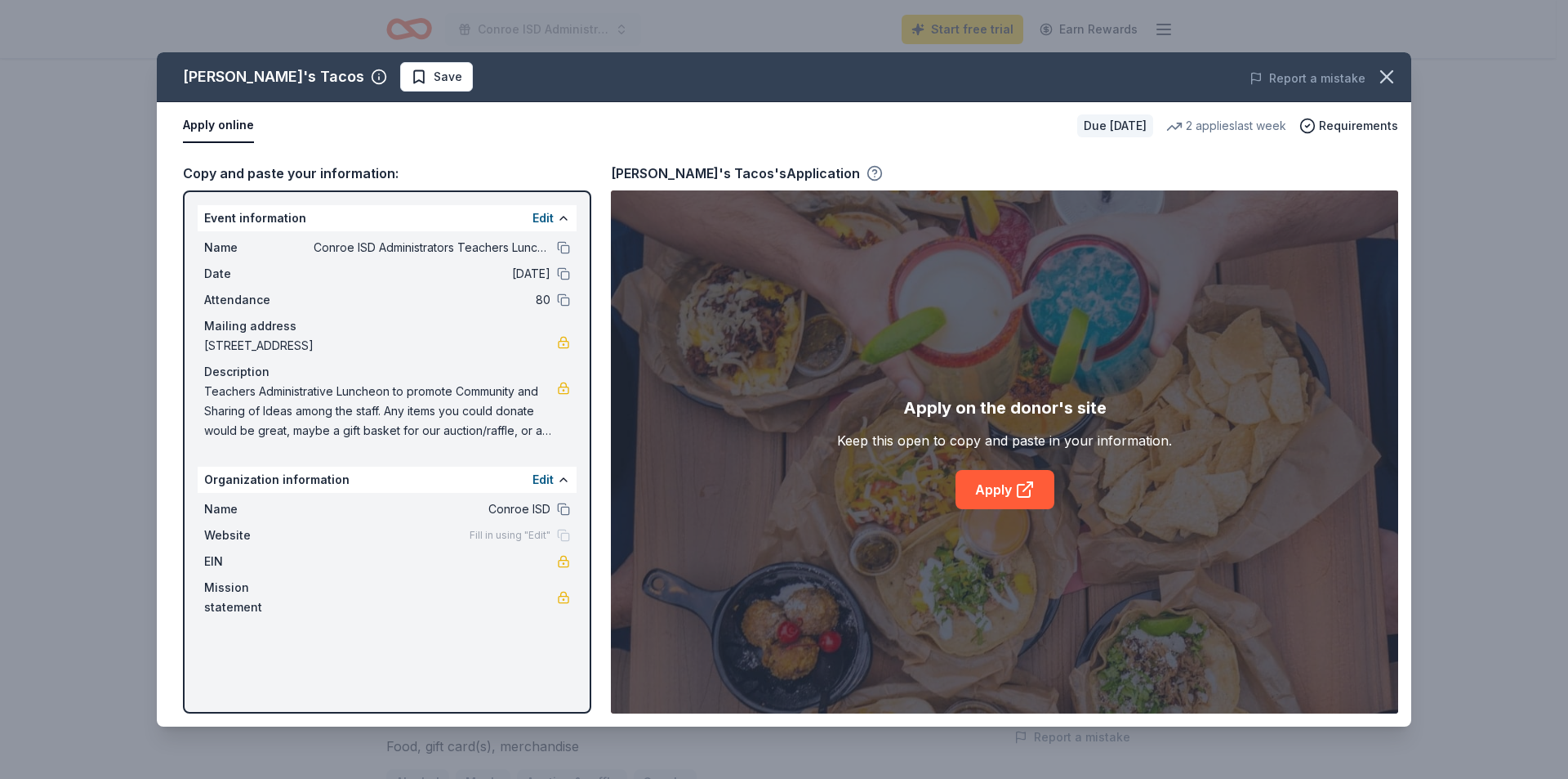
click at [873, 174] on icon "button" at bounding box center [875, 172] width 4 height 4
click at [1005, 489] on link "Apply" at bounding box center [1005, 489] width 99 height 39
